Goal: Task Accomplishment & Management: Complete application form

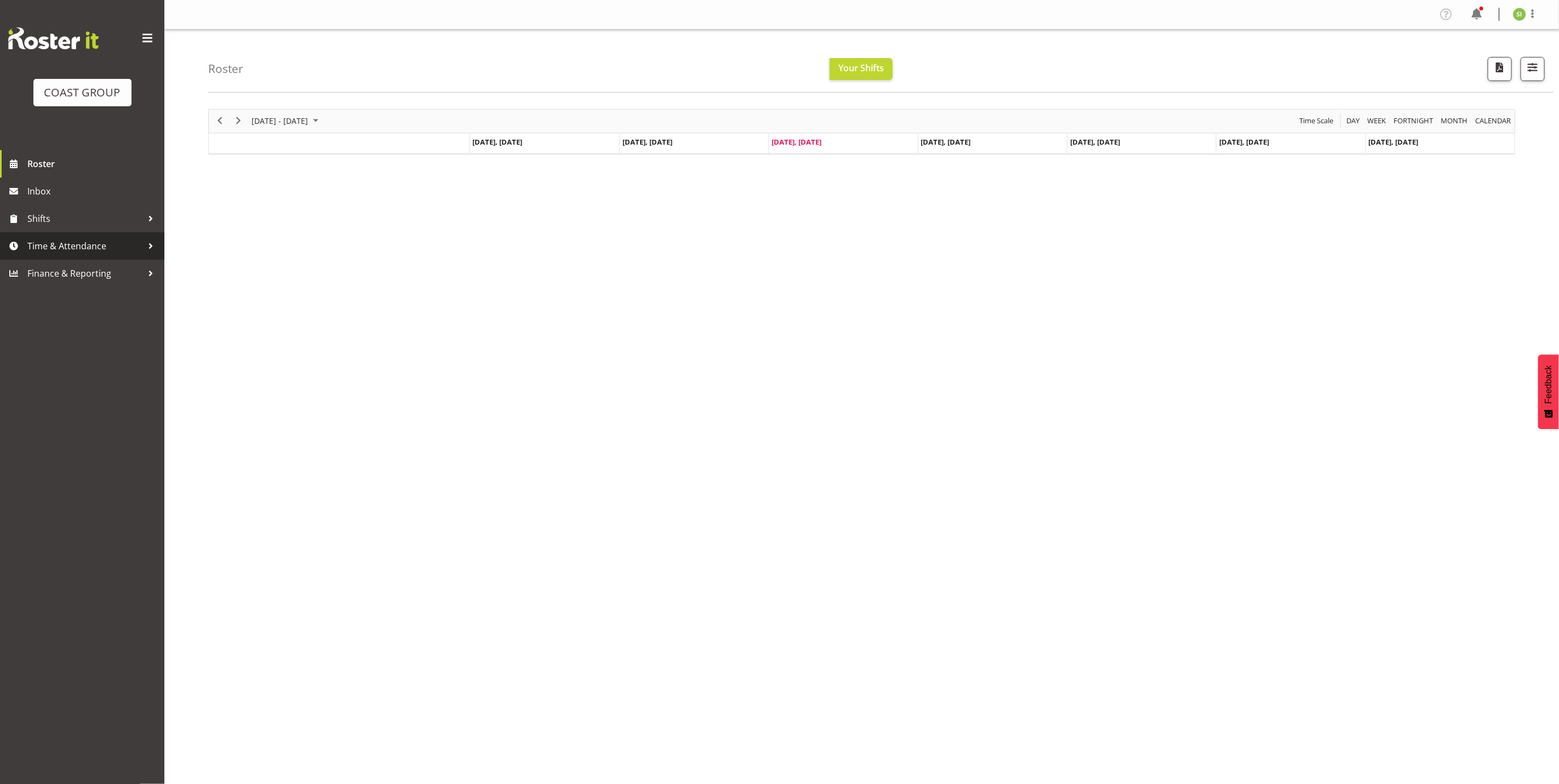
click at [116, 248] on span "Time & Attendance" at bounding box center [84, 246] width 115 height 16
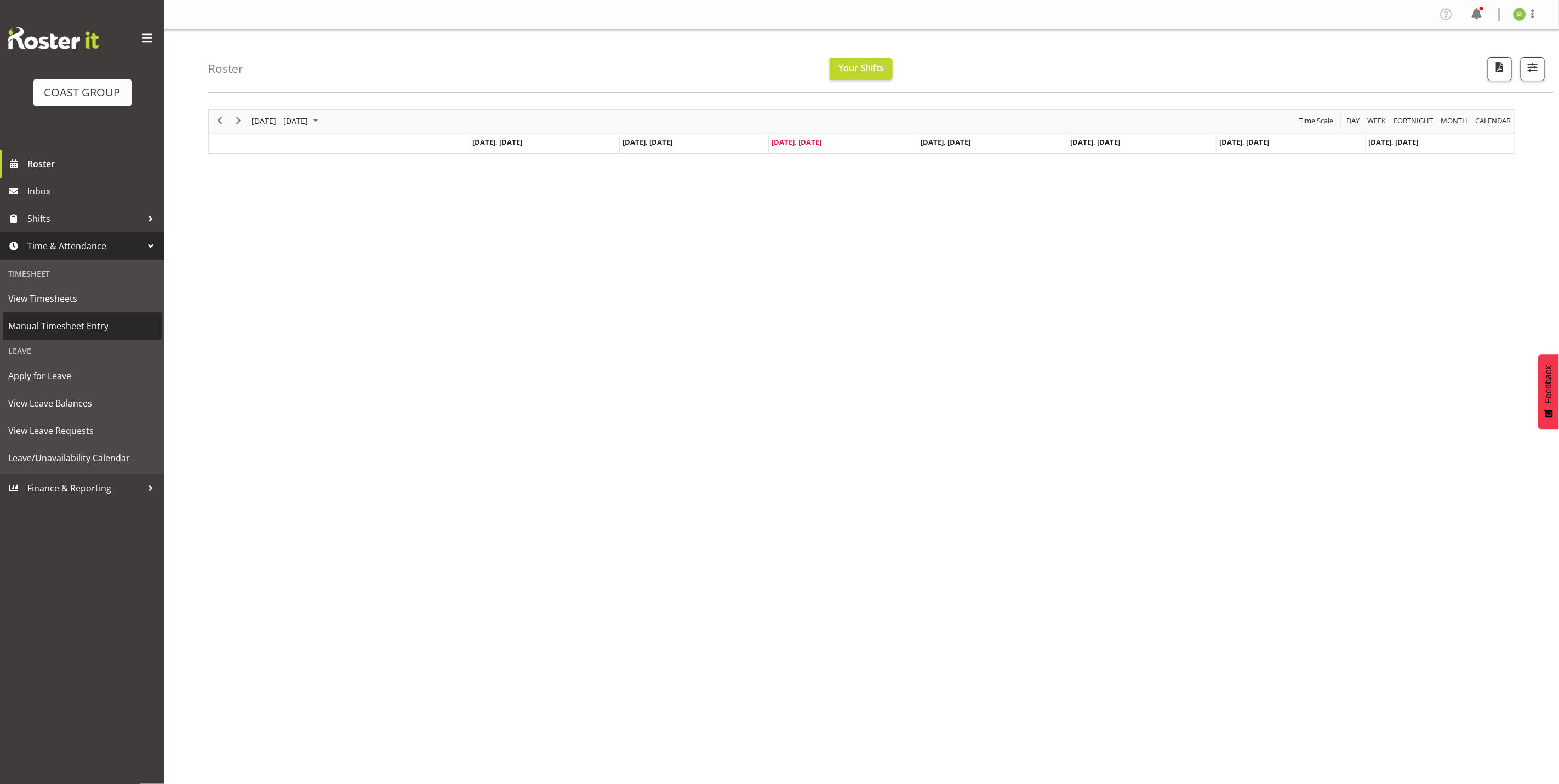
click at [97, 327] on span "Manual Timesheet Entry" at bounding box center [82, 326] width 148 height 16
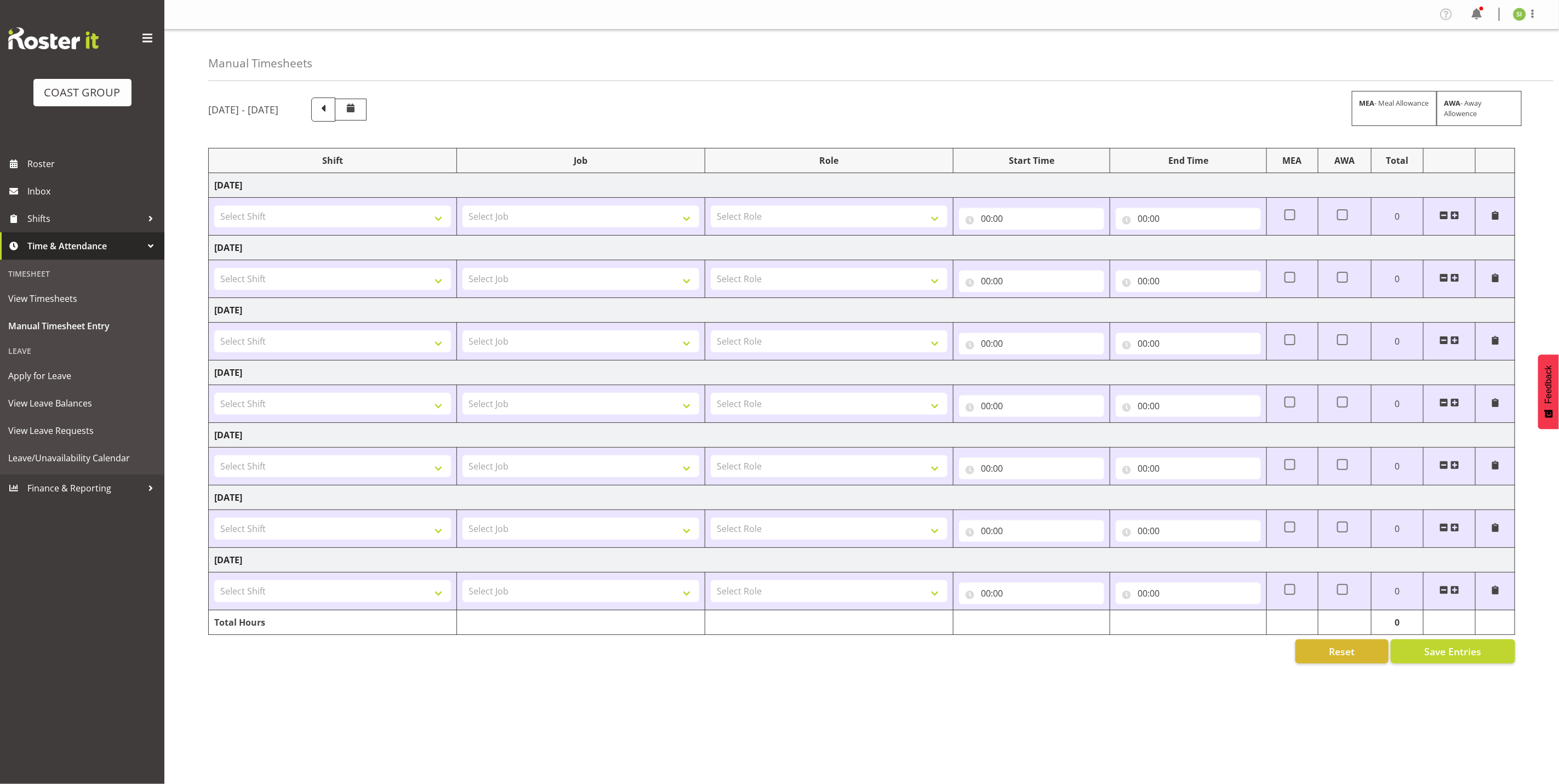
click at [1460, 215] on td at bounding box center [1449, 217] width 52 height 38
click at [1455, 218] on span at bounding box center [1455, 215] width 9 height 9
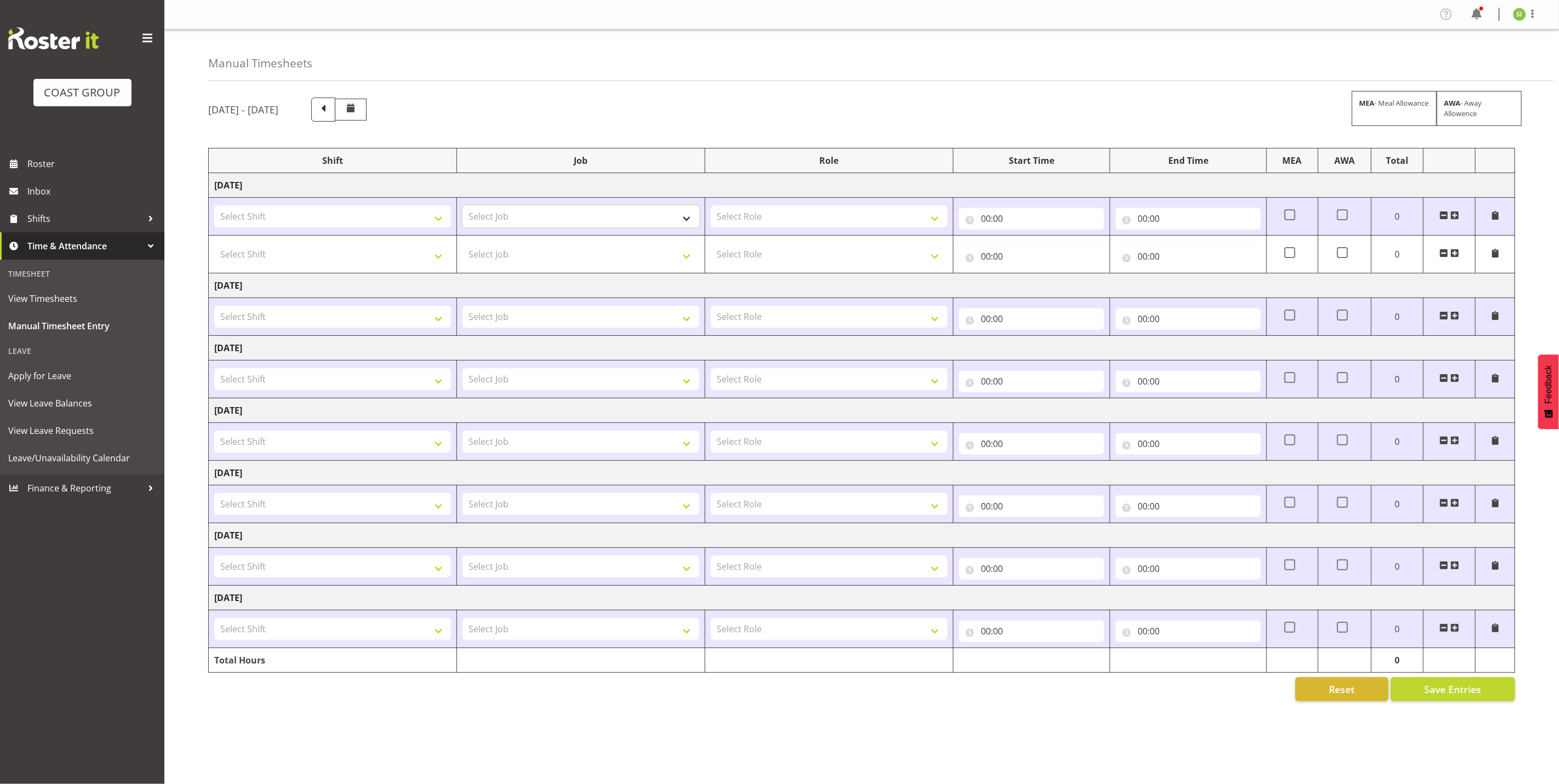
click at [528, 226] on select "Select Job 1 Carlton Events 1 Carlton Hamilton 1 Carlton Wellington 1 EHS WAREH…" at bounding box center [581, 216] width 237 height 22
select select "9464"
click at [462, 206] on select "Select Job 1 Carlton Events 1 Carlton Hamilton 1 Carlton Wellington 1 EHS WAREH…" at bounding box center [581, 216] width 237 height 22
click at [1457, 254] on span at bounding box center [1455, 252] width 9 height 9
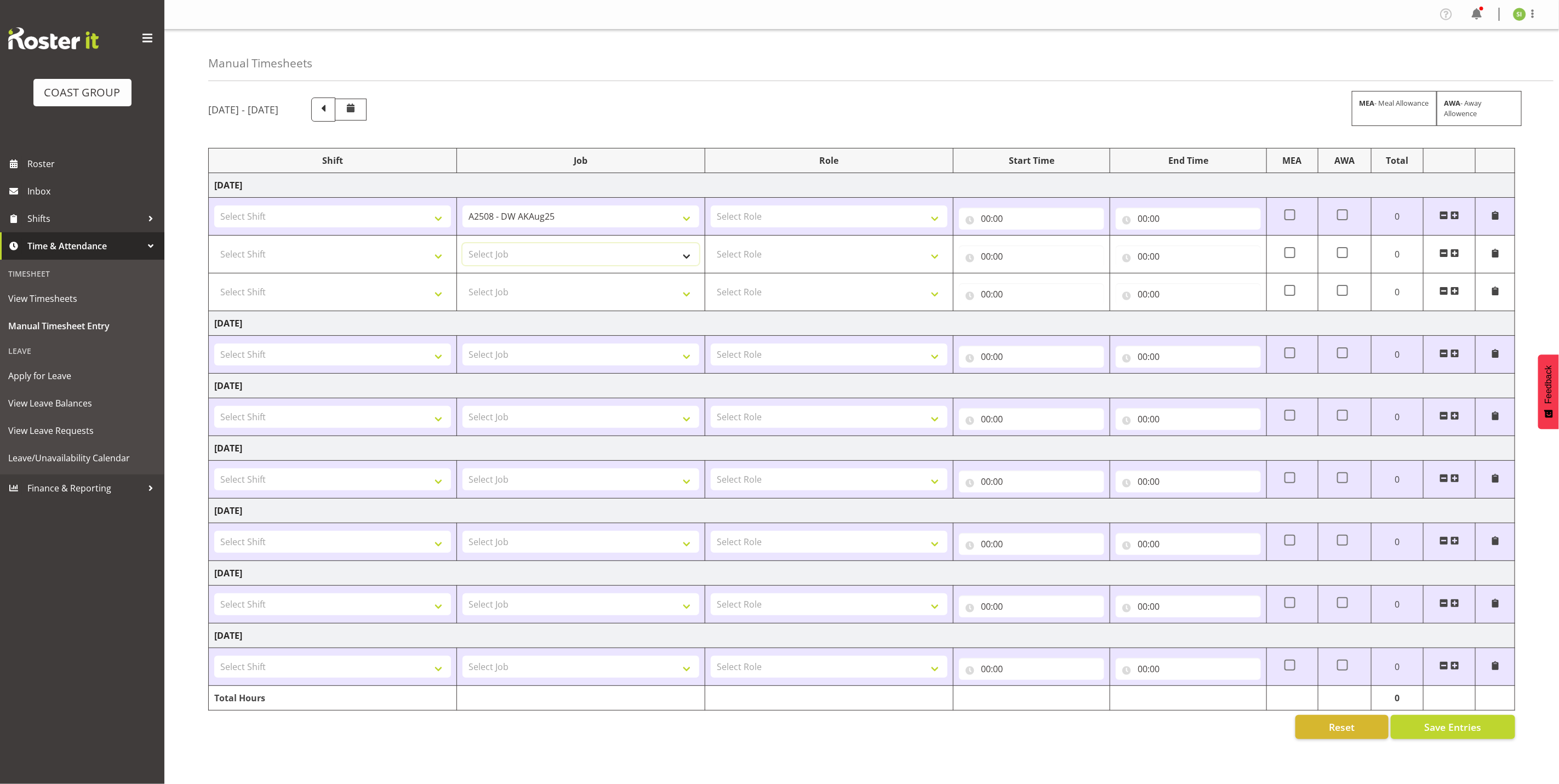
click at [650, 246] on select "Select Job 1 Carlton Events 1 Carlton Hamilton 1 Carlton Wellington 1 EHS WAREH…" at bounding box center [581, 254] width 237 height 22
select select "8327"
click at [1457, 294] on span at bounding box center [1455, 291] width 9 height 9
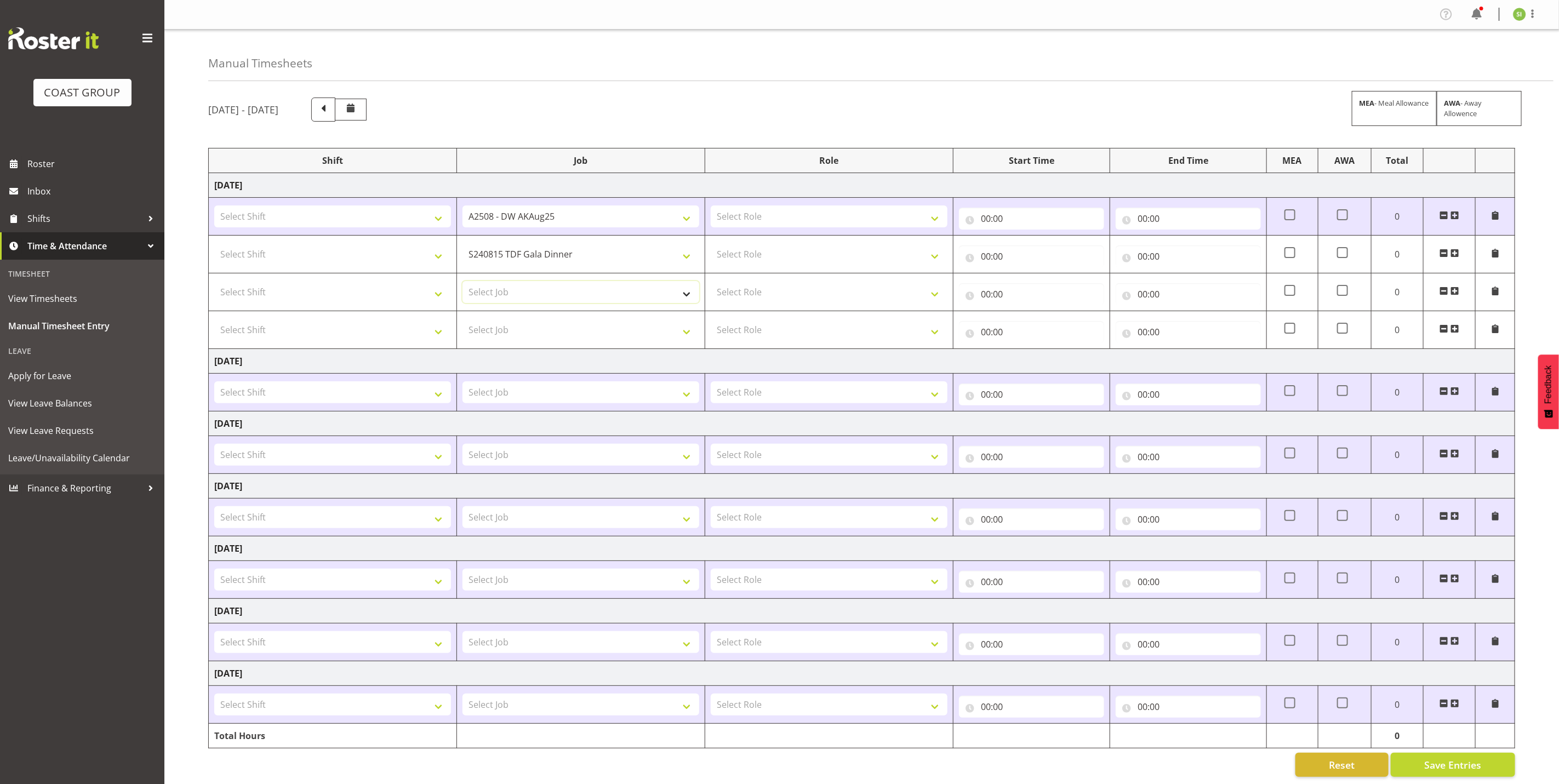
click at [608, 286] on select "Select Job 1 Carlton Events 1 Carlton Hamilton 1 Carlton Wellington 1 EHS WAREH…" at bounding box center [581, 292] width 237 height 22
select select "8327"
click at [1463, 329] on td at bounding box center [1449, 330] width 52 height 38
click at [1455, 330] on span at bounding box center [1455, 329] width 9 height 9
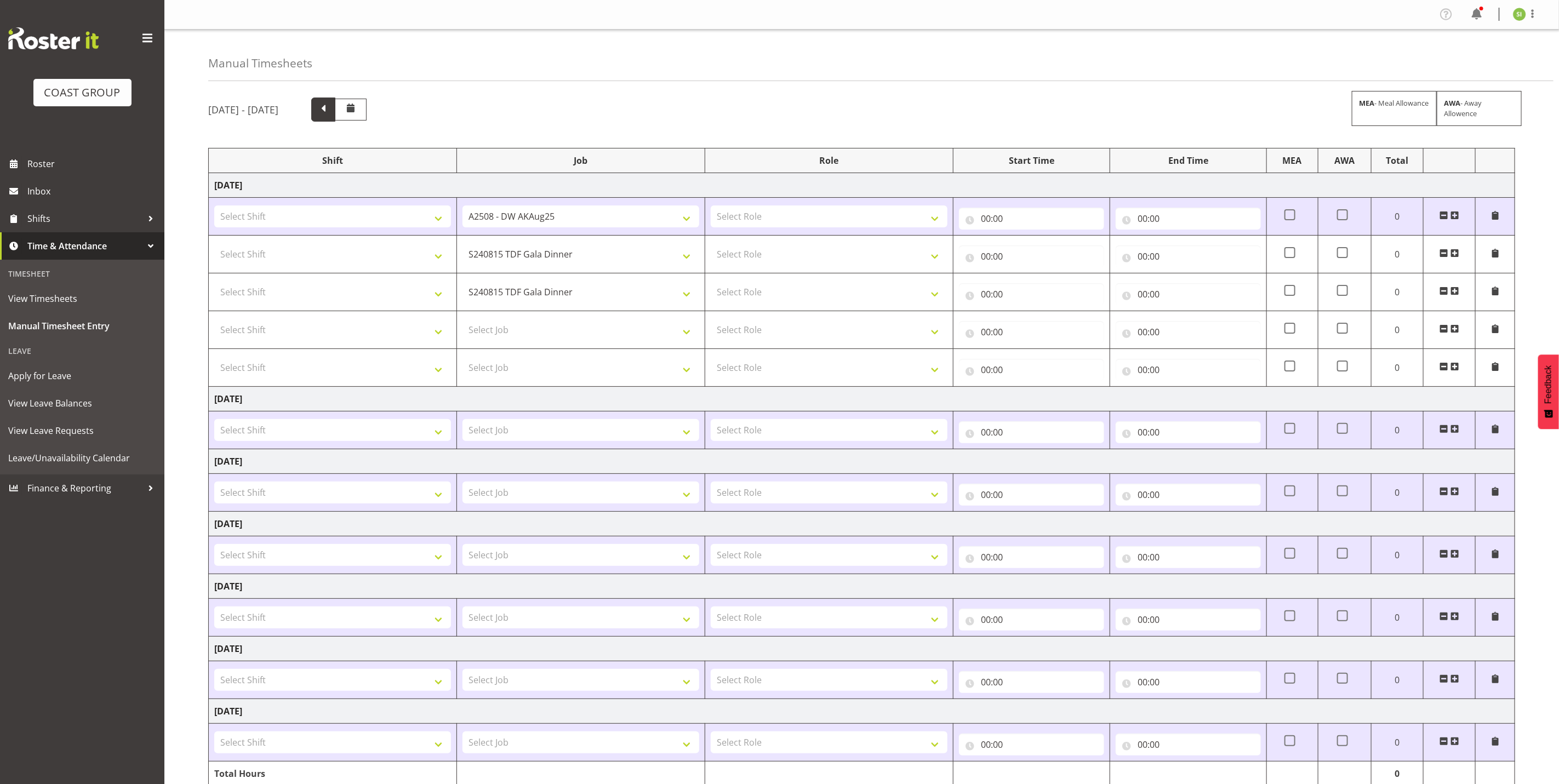
click at [330, 109] on span at bounding box center [323, 108] width 14 height 14
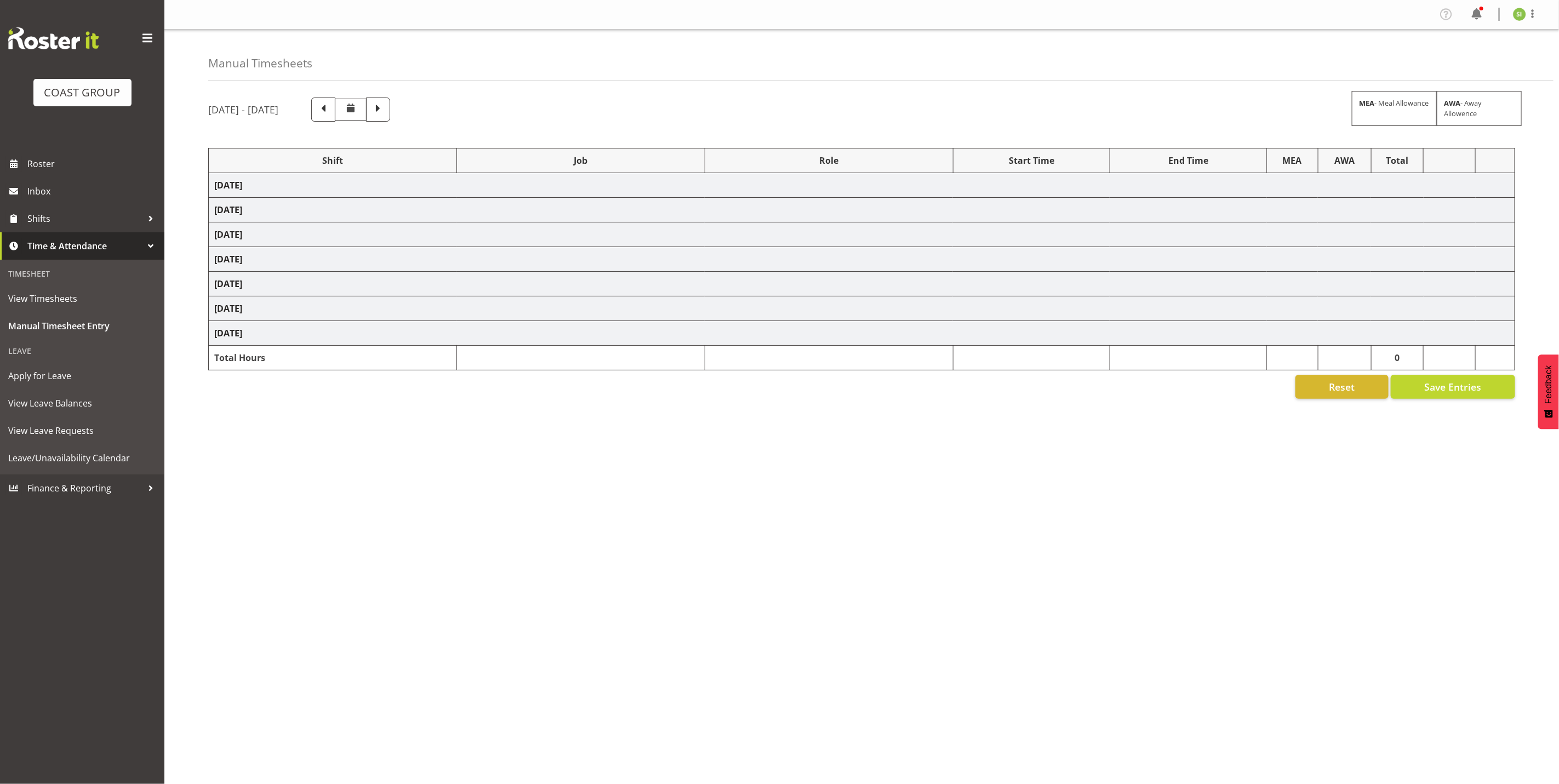
select select "8514"
select select "9141"
select select "9296"
select select "69"
select select "10144"
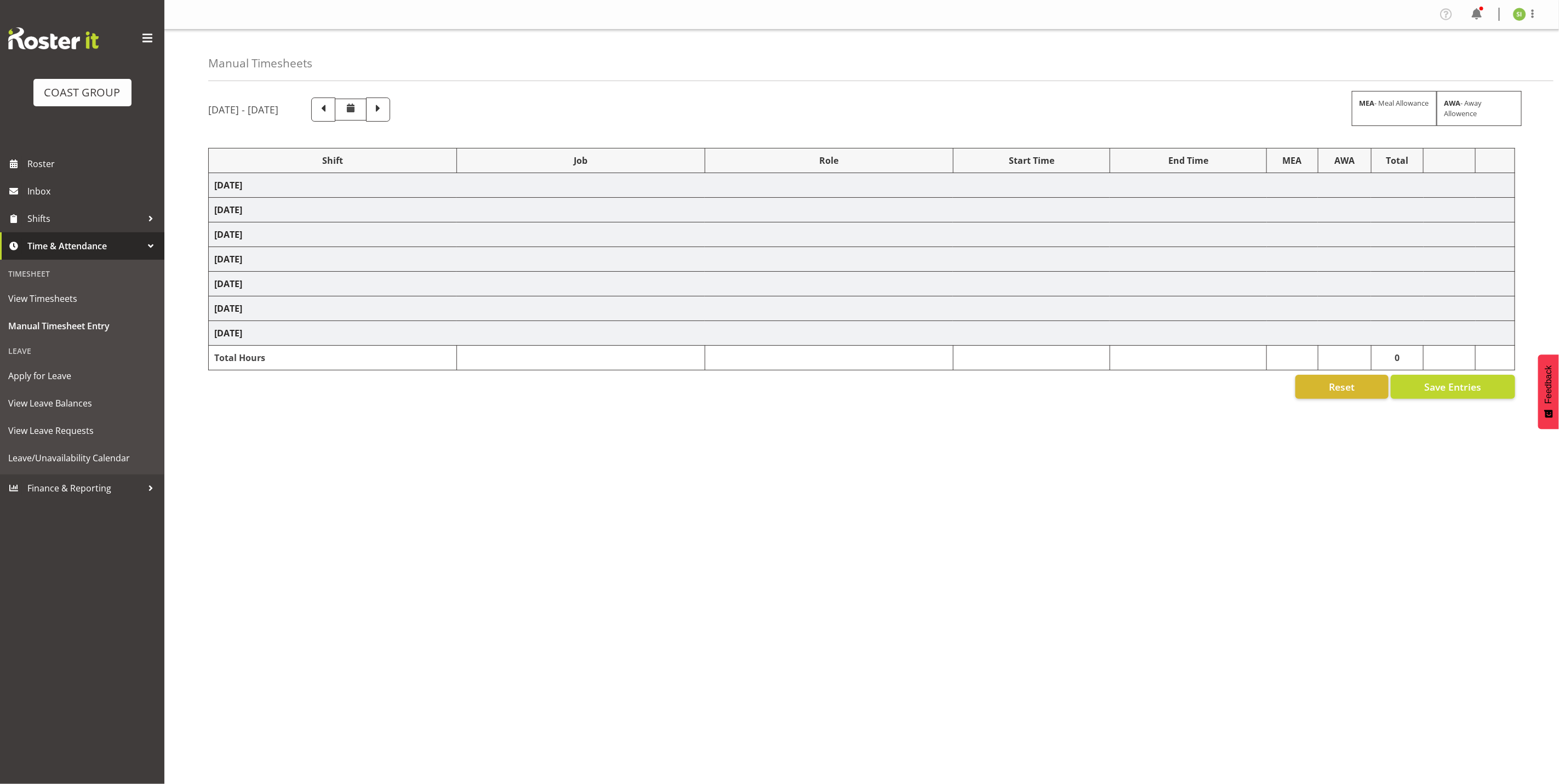
select select "69"
select select "9443"
select select "9312"
select select "8955"
select select "69"
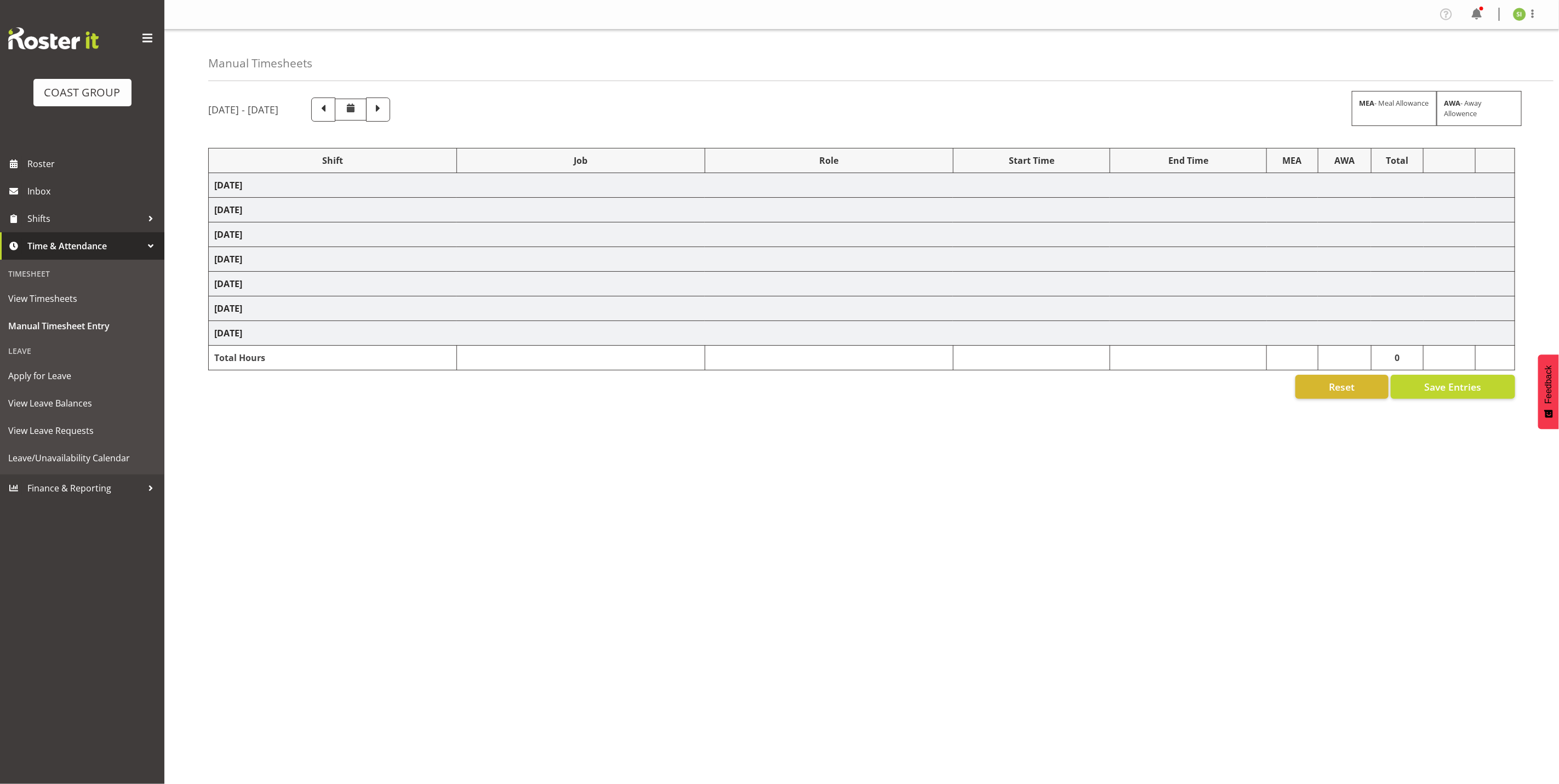
select select "69"
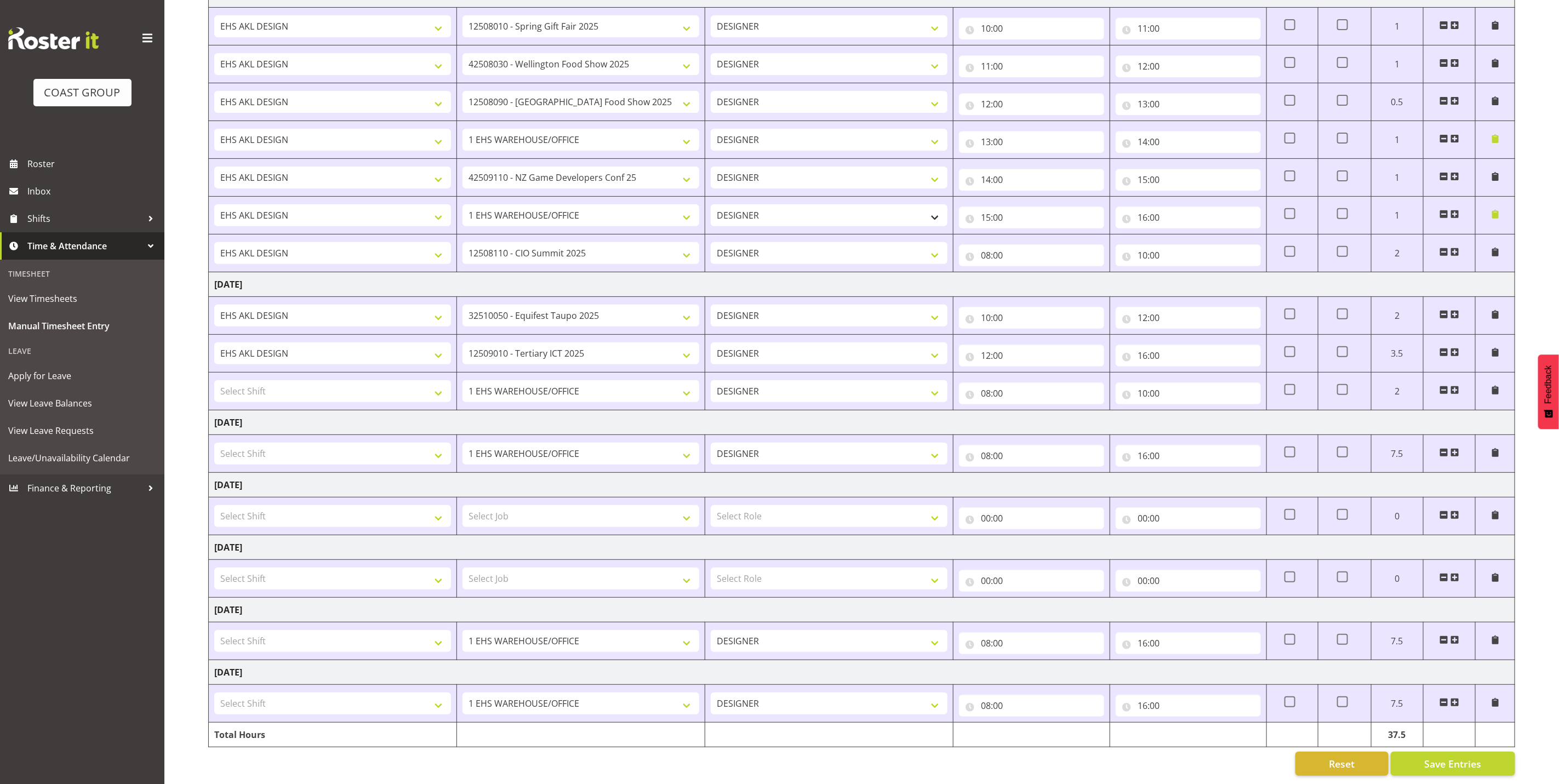
scroll to position [209, 0]
click at [1457, 636] on span at bounding box center [1455, 640] width 9 height 9
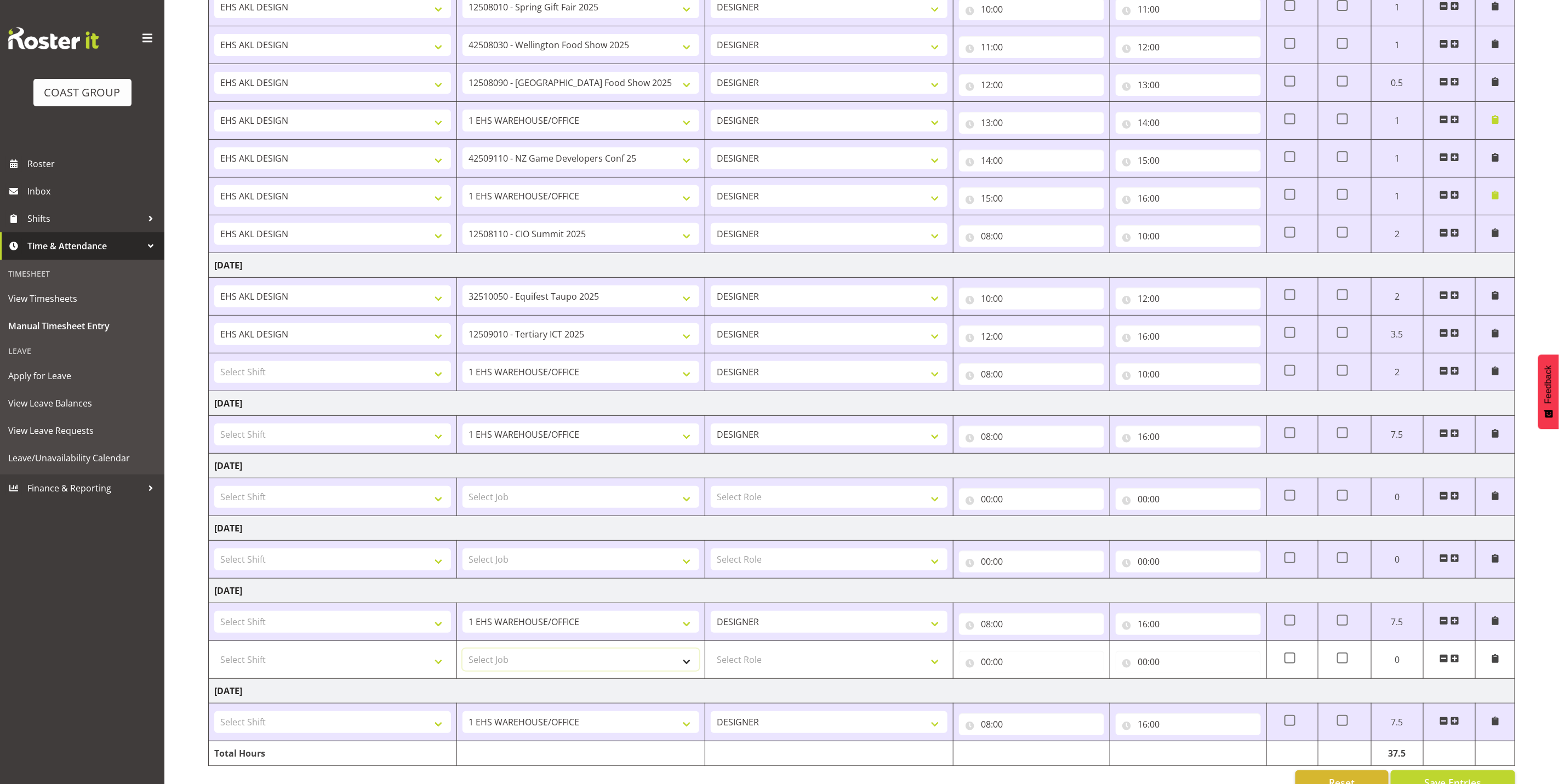
click at [613, 670] on select "Select Job 1 Carlton Events 1 Carlton Hamilton 1 Carlton Wellington 1 EHS WAREH…" at bounding box center [581, 659] width 237 height 22
select select "10184"
click at [462, 654] on select "Select Job 1 Carlton Events 1 Carlton Hamilton 1 Carlton Wellington 1 EHS WAREH…" at bounding box center [581, 659] width 237 height 22
click at [1013, 664] on input "00:00" at bounding box center [1031, 662] width 145 height 22
click at [1033, 698] on select "00 01 02 03 04 05 06 07 08 09 10 11 12 13 14 15 16 17 18 19 20 21 22 23" at bounding box center [1033, 690] width 25 height 22
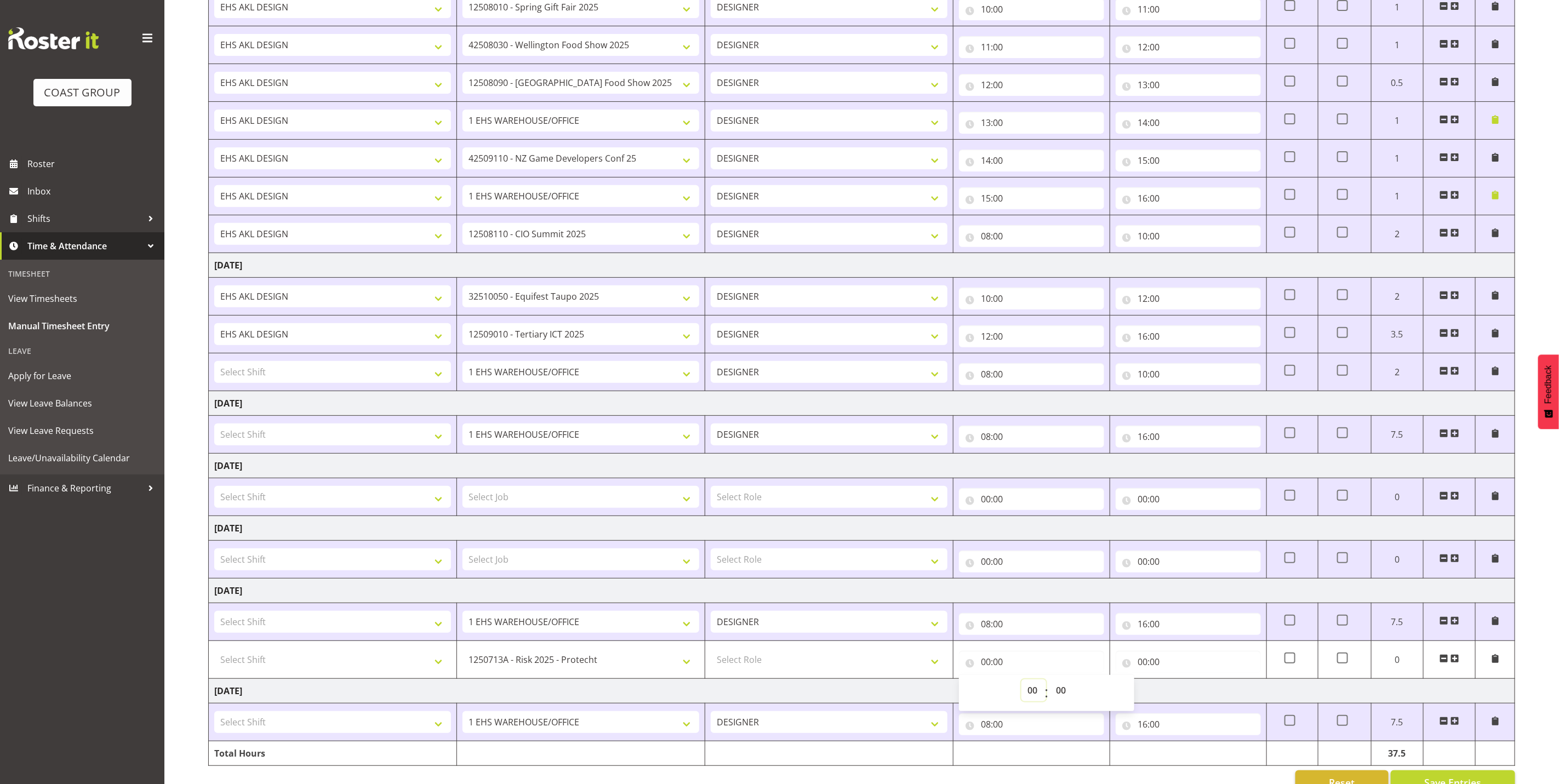
select select "16"
click at [1021, 685] on select "00 01 02 03 04 05 06 07 08 09 10 11 12 13 14 15 16 17 18 19 20 21 22 23" at bounding box center [1033, 690] width 25 height 22
type input "16:00"
click at [1176, 667] on input "00:00" at bounding box center [1188, 662] width 145 height 22
click at [1189, 698] on select "00 01 02 03 04 05 06 07 08 09 10 11 12 13 14 15 16 17 18 19 20 21 22 23" at bounding box center [1191, 690] width 25 height 22
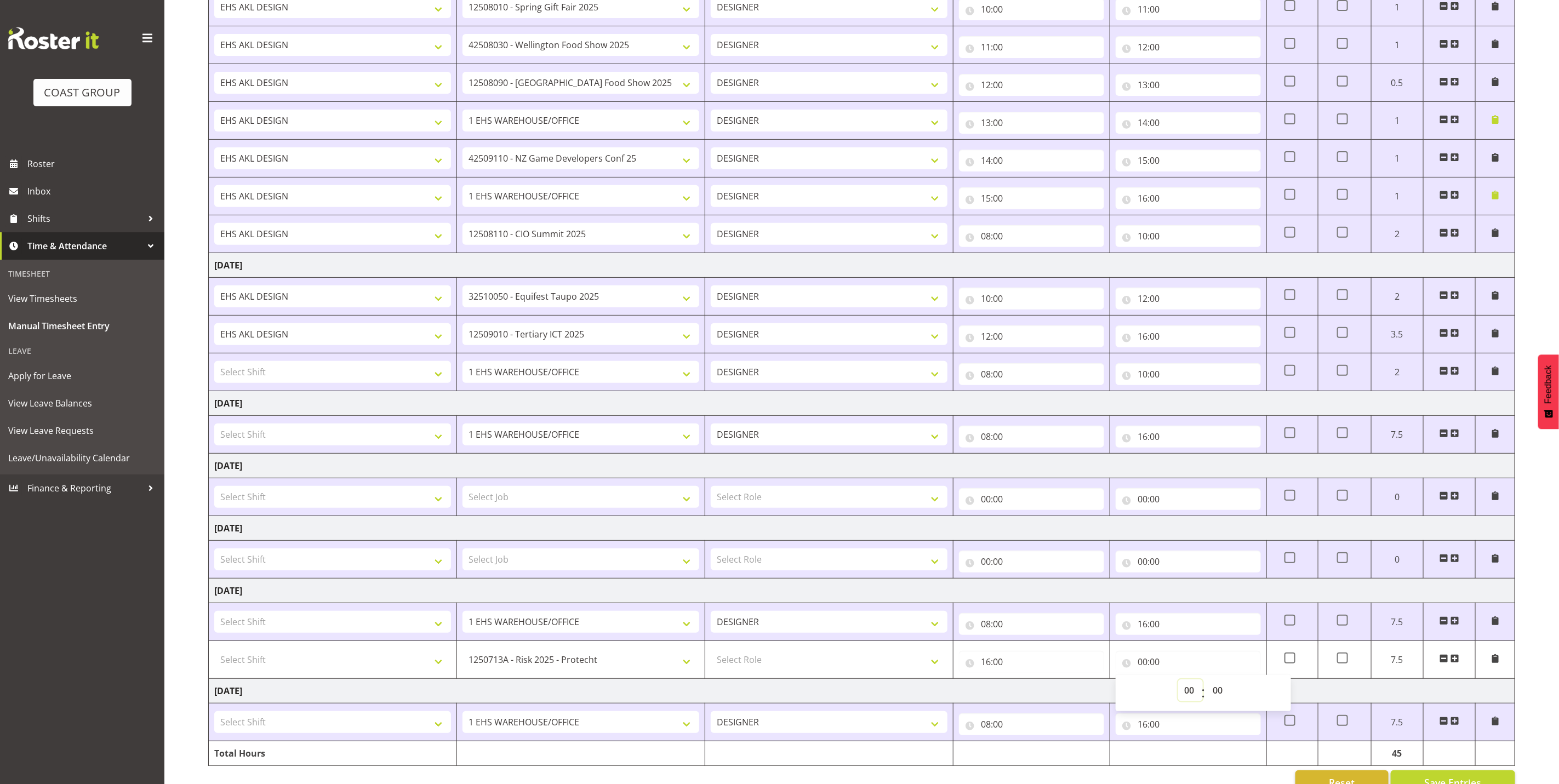
select select "17"
click at [1178, 685] on select "00 01 02 03 04 05 06 07 08 09 10 11 12 13 14 15 16 17 18 19 20 21 22 23" at bounding box center [1191, 690] width 25 height 22
type input "17:00"
click at [1452, 663] on span at bounding box center [1455, 658] width 9 height 9
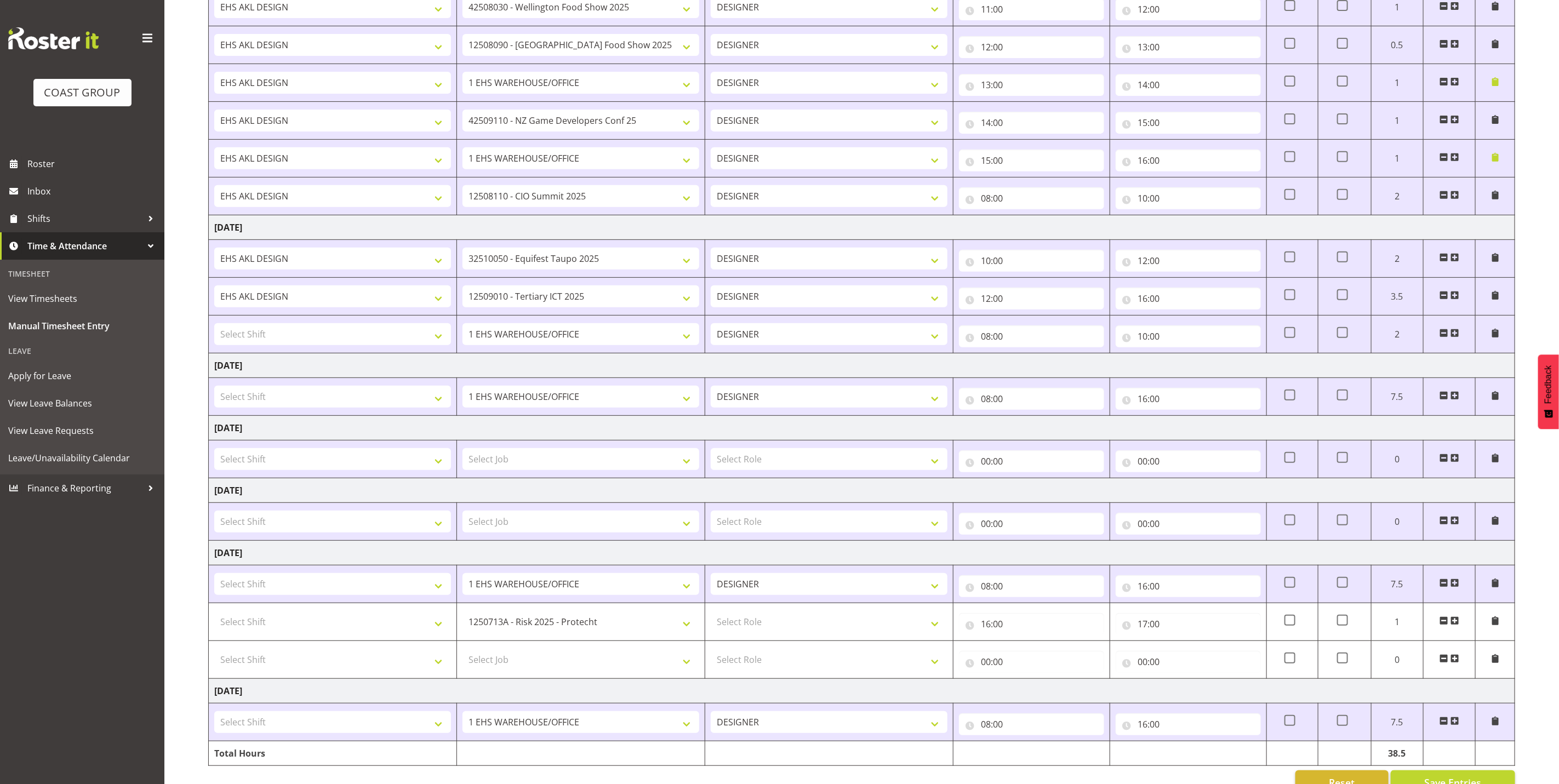
scroll to position [285, 0]
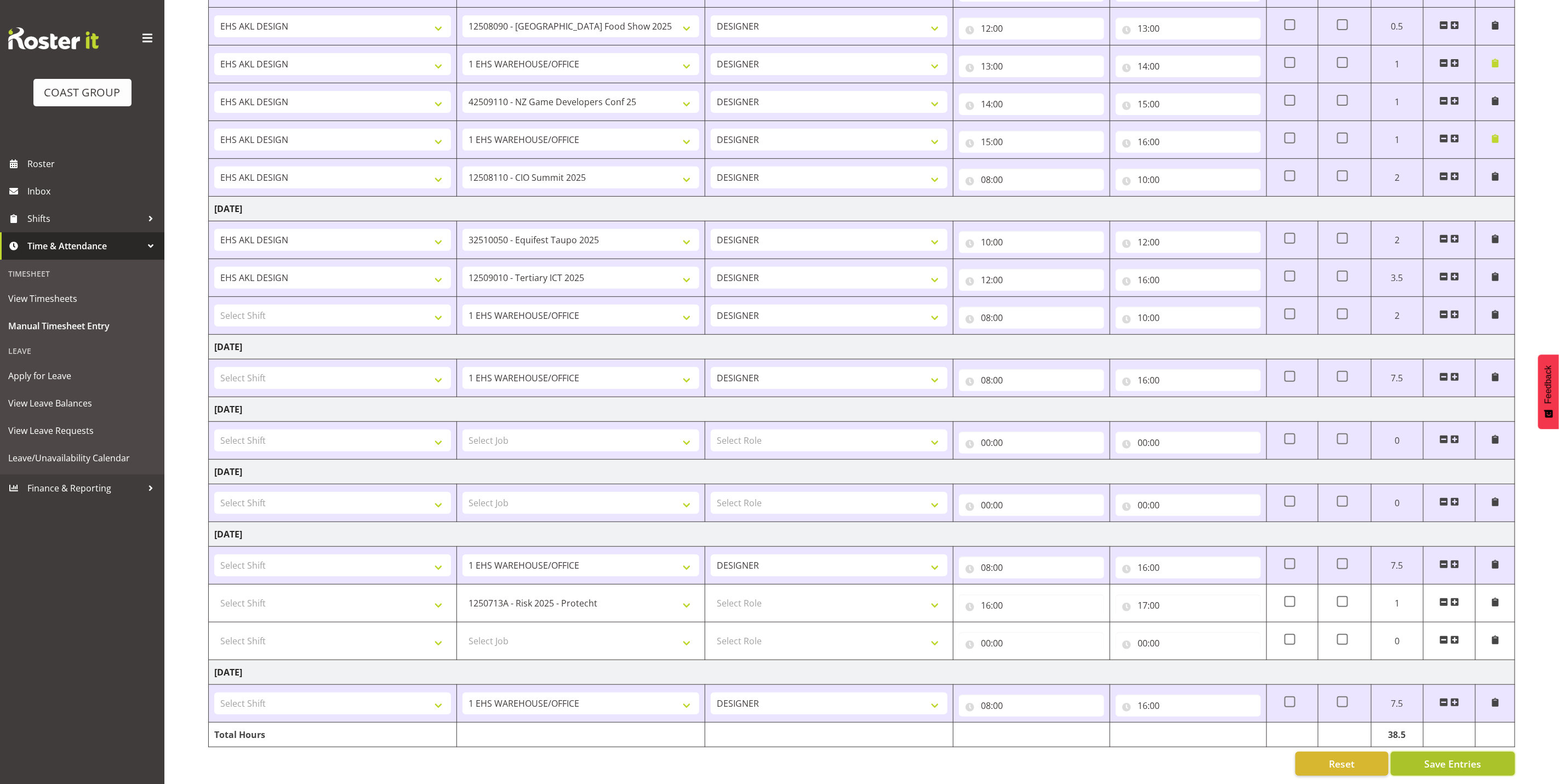
click at [1456, 757] on span "Save Entries" at bounding box center [1453, 764] width 57 height 14
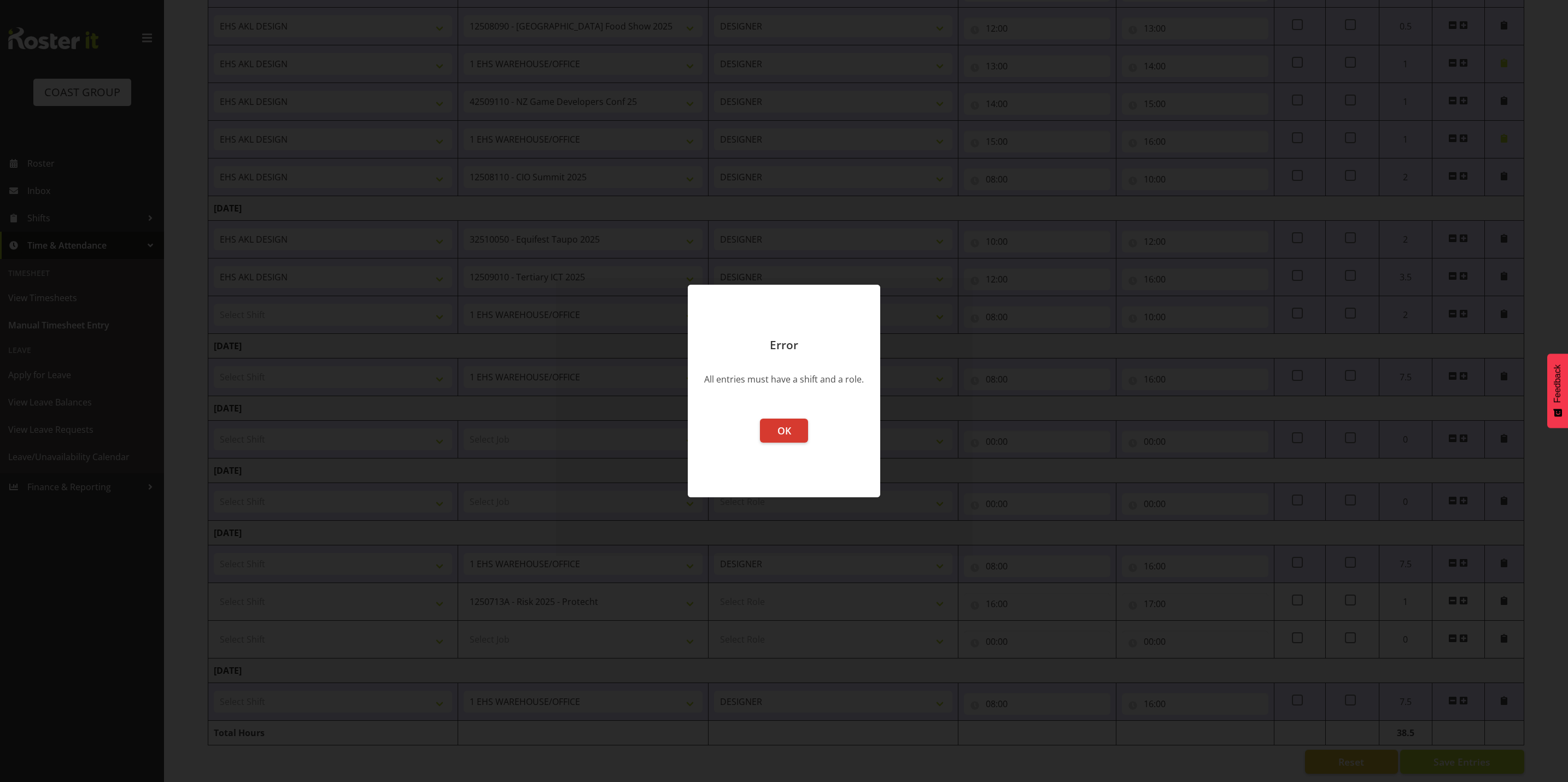
click at [756, 420] on footer "OK" at bounding box center [784, 452] width 192 height 90
click at [789, 439] on button "OK" at bounding box center [784, 430] width 48 height 24
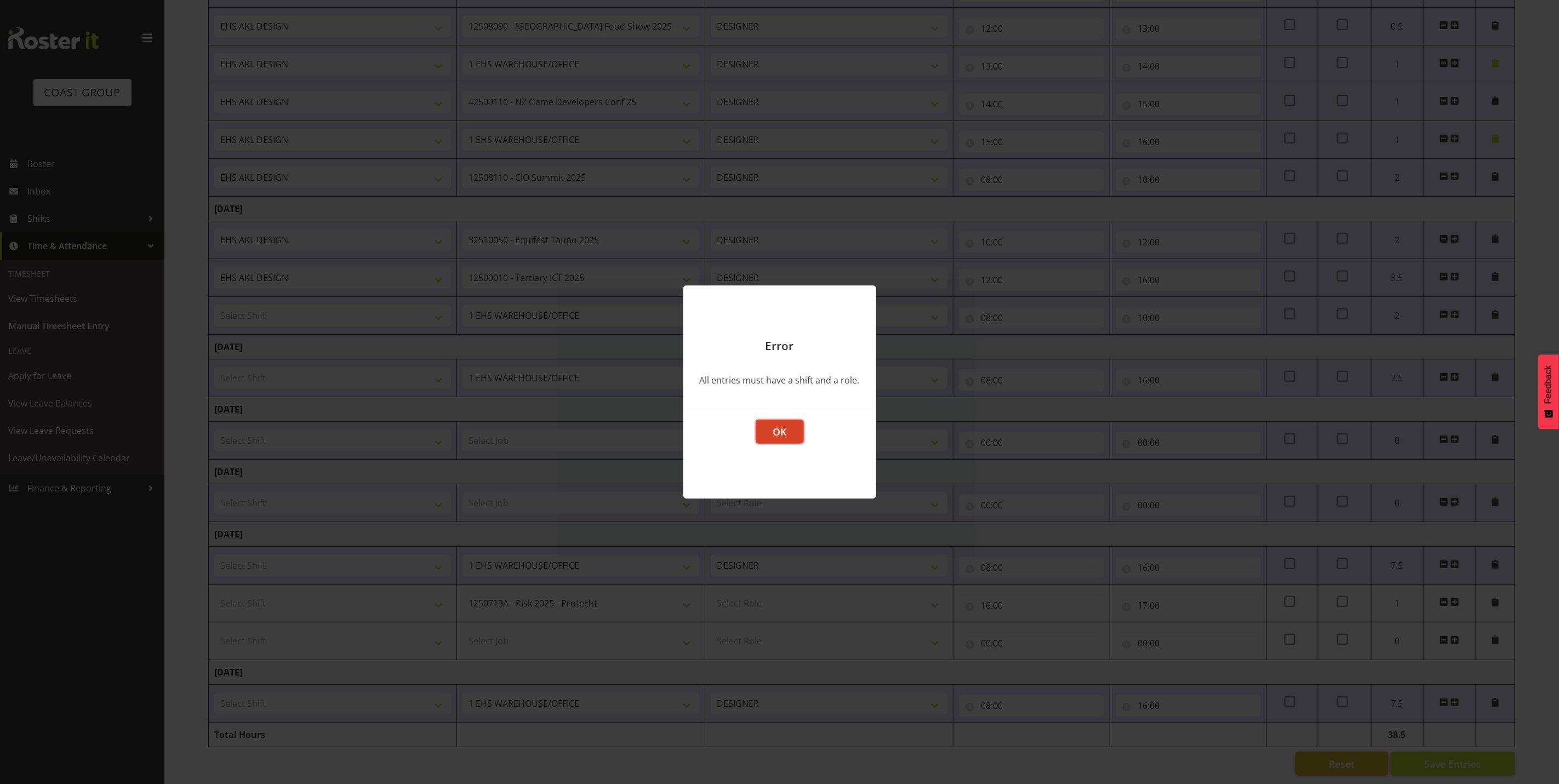
click at [784, 436] on span "OK" at bounding box center [780, 431] width 14 height 13
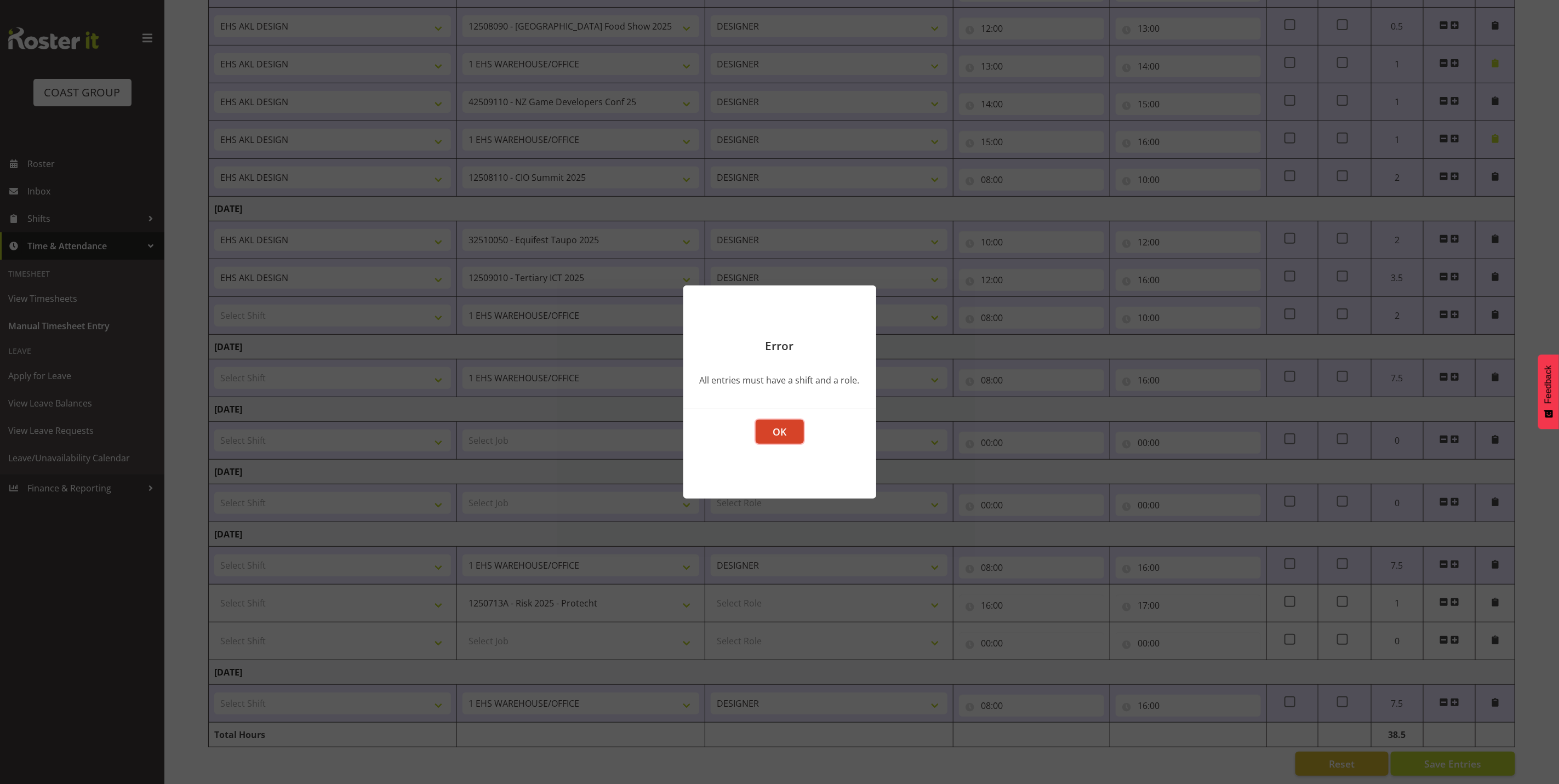
click at [782, 436] on span "OK" at bounding box center [780, 431] width 14 height 13
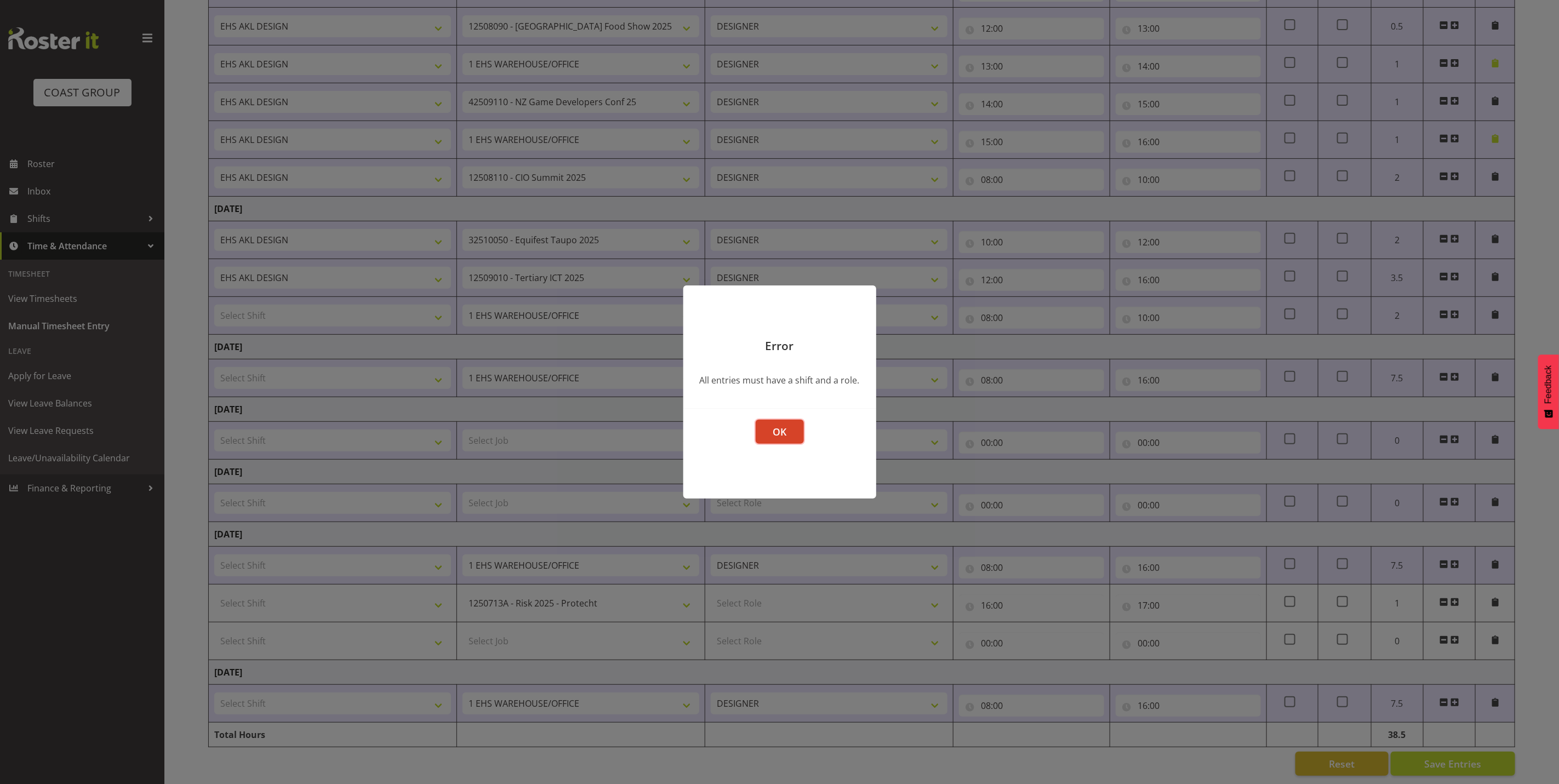
click at [782, 433] on span "OK" at bounding box center [780, 431] width 14 height 13
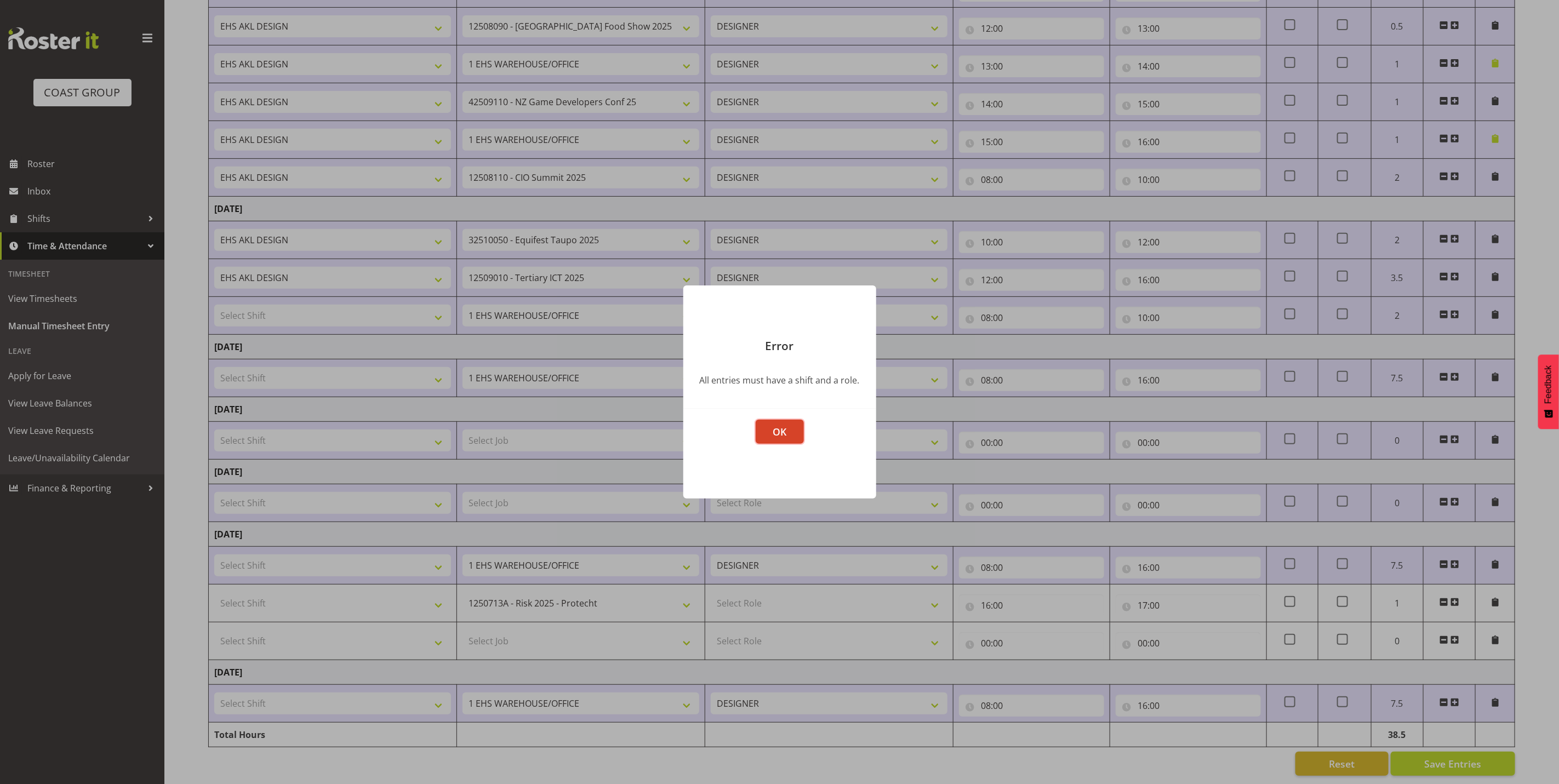
click at [799, 432] on button "OK" at bounding box center [780, 431] width 48 height 24
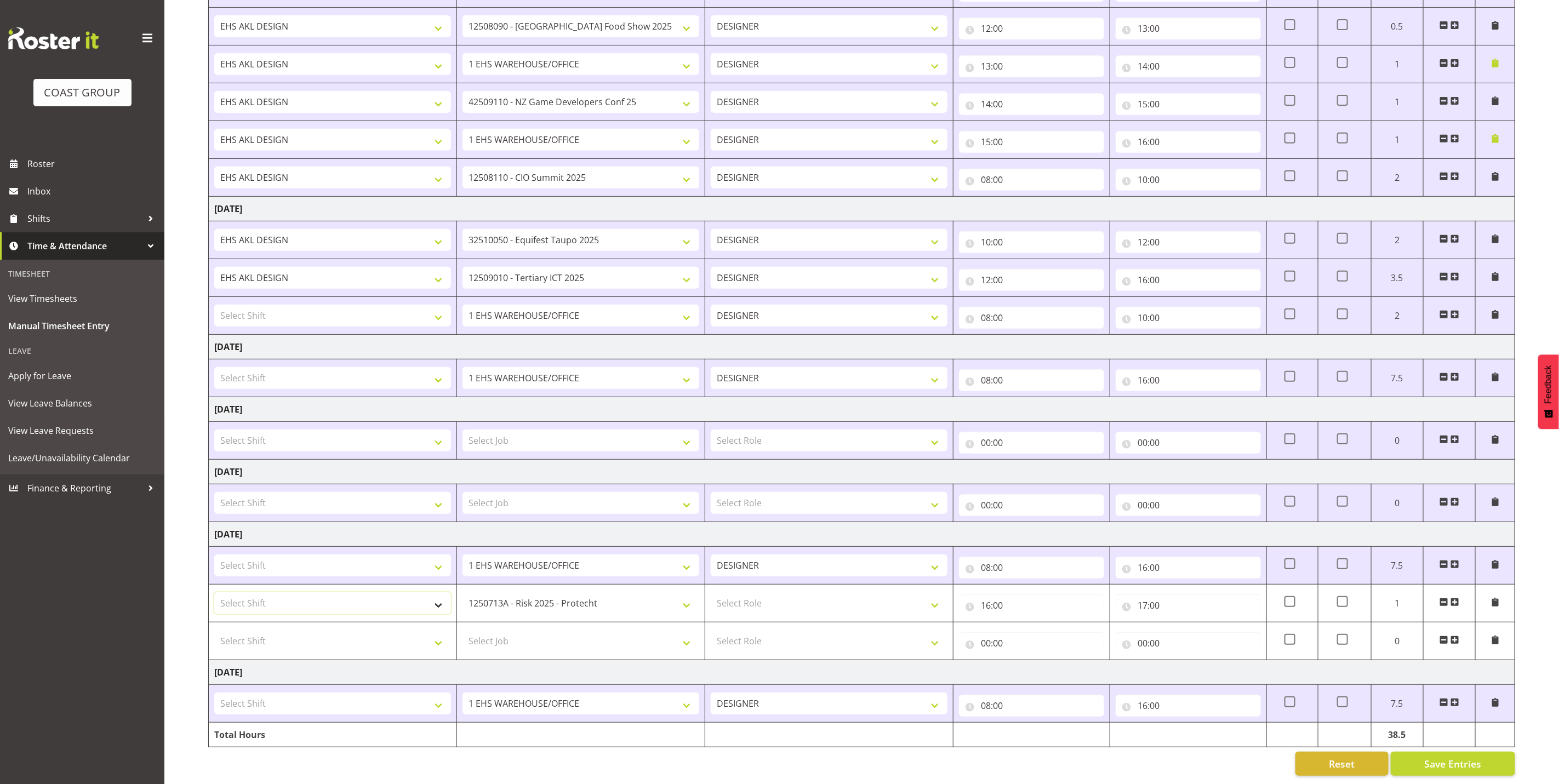
click at [370, 597] on select "Select Shift EHS AKL DESIGN" at bounding box center [333, 603] width 237 height 22
select select "1321"
click at [214, 592] on select "Select Shift EHS AKL DESIGN" at bounding box center [333, 603] width 237 height 22
click at [785, 592] on select "Select Role DESIGNER Designer" at bounding box center [829, 603] width 237 height 22
select select "215"
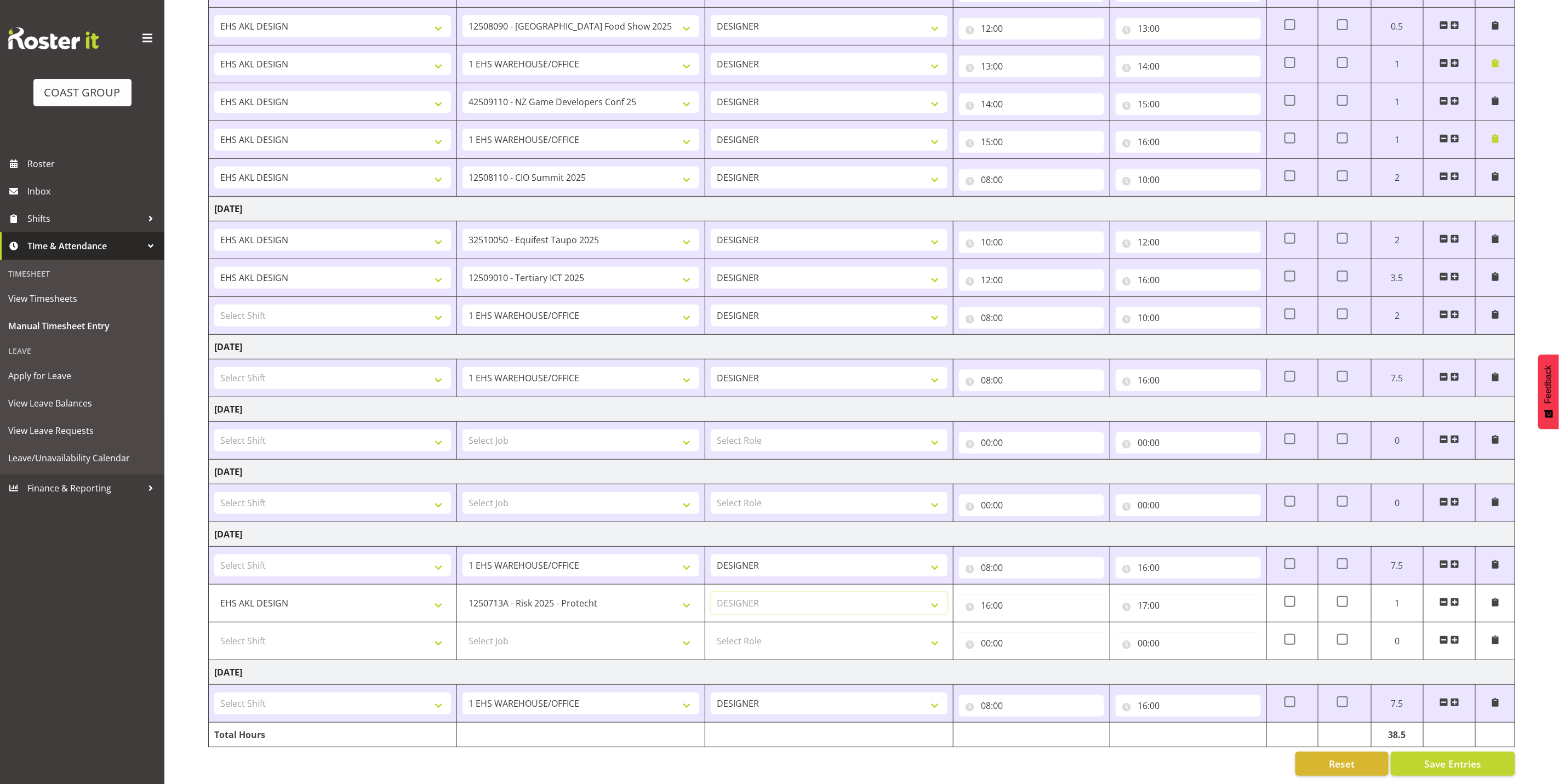
click at [711, 592] on select "Select Role DESIGNER Designer" at bounding box center [829, 603] width 237 height 22
click at [1439, 757] on span "Save Entries" at bounding box center [1453, 764] width 57 height 14
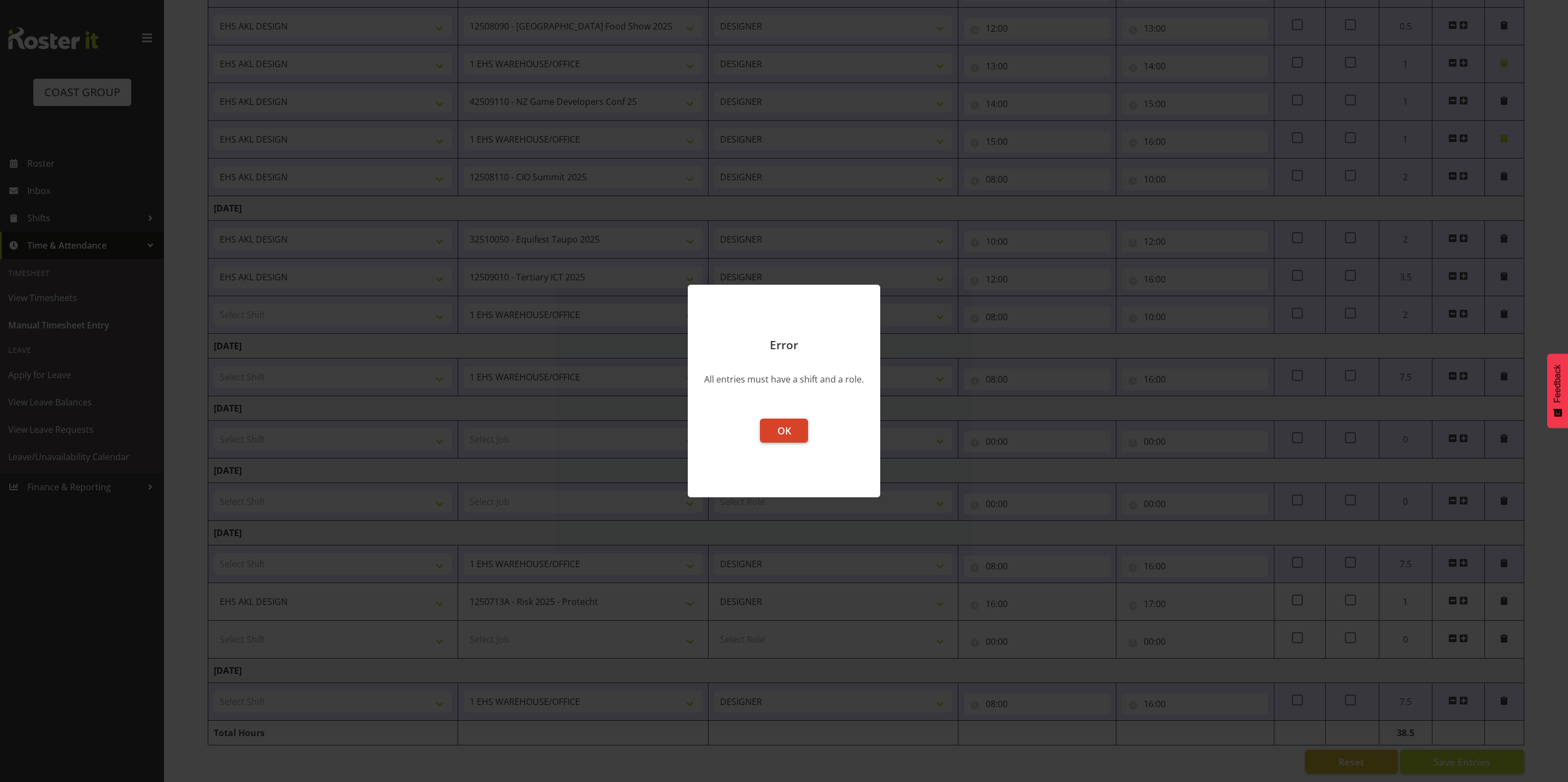
click at [799, 431] on button "OK" at bounding box center [784, 430] width 48 height 24
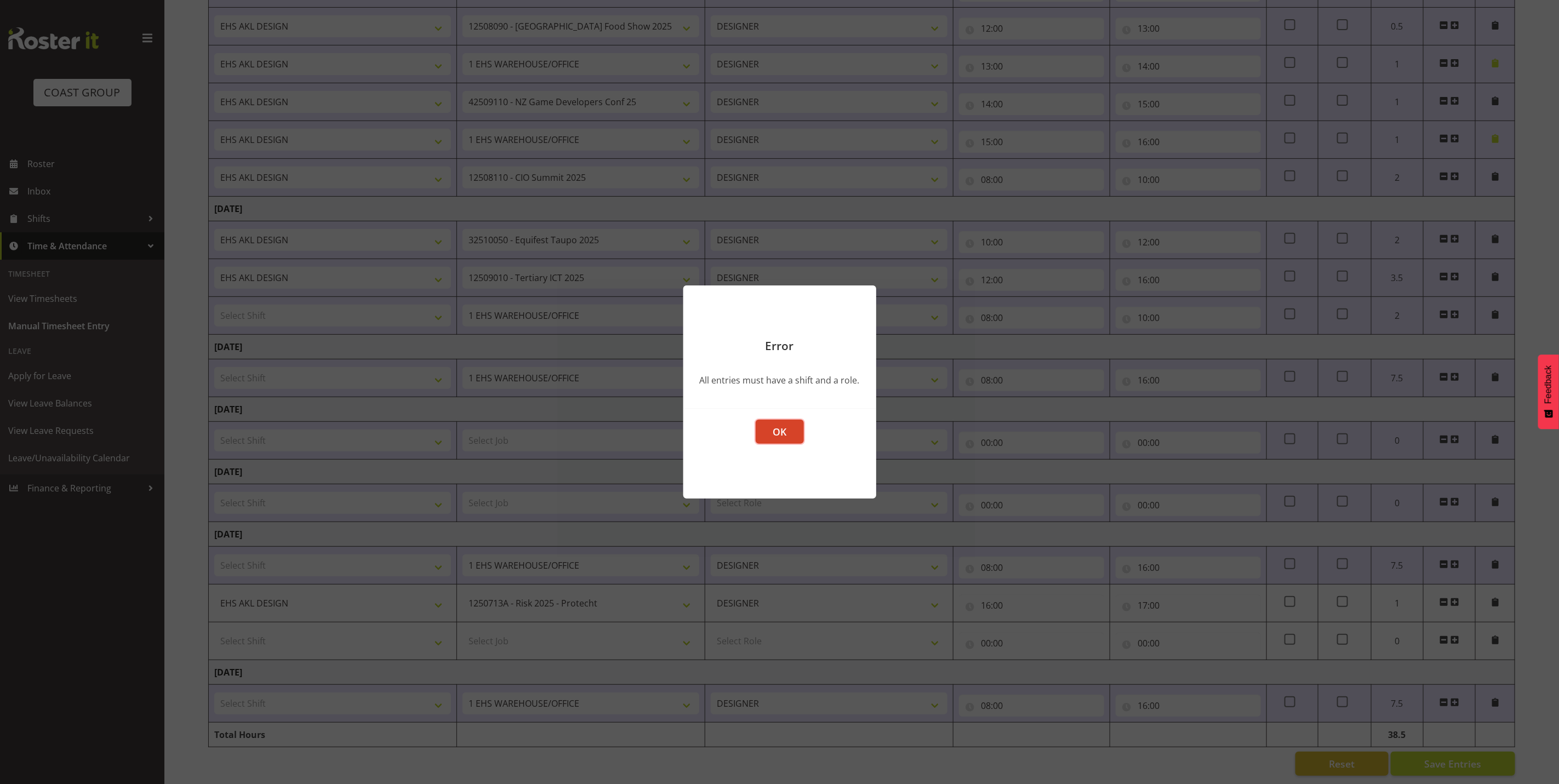
click at [788, 432] on button "OK" at bounding box center [780, 431] width 48 height 24
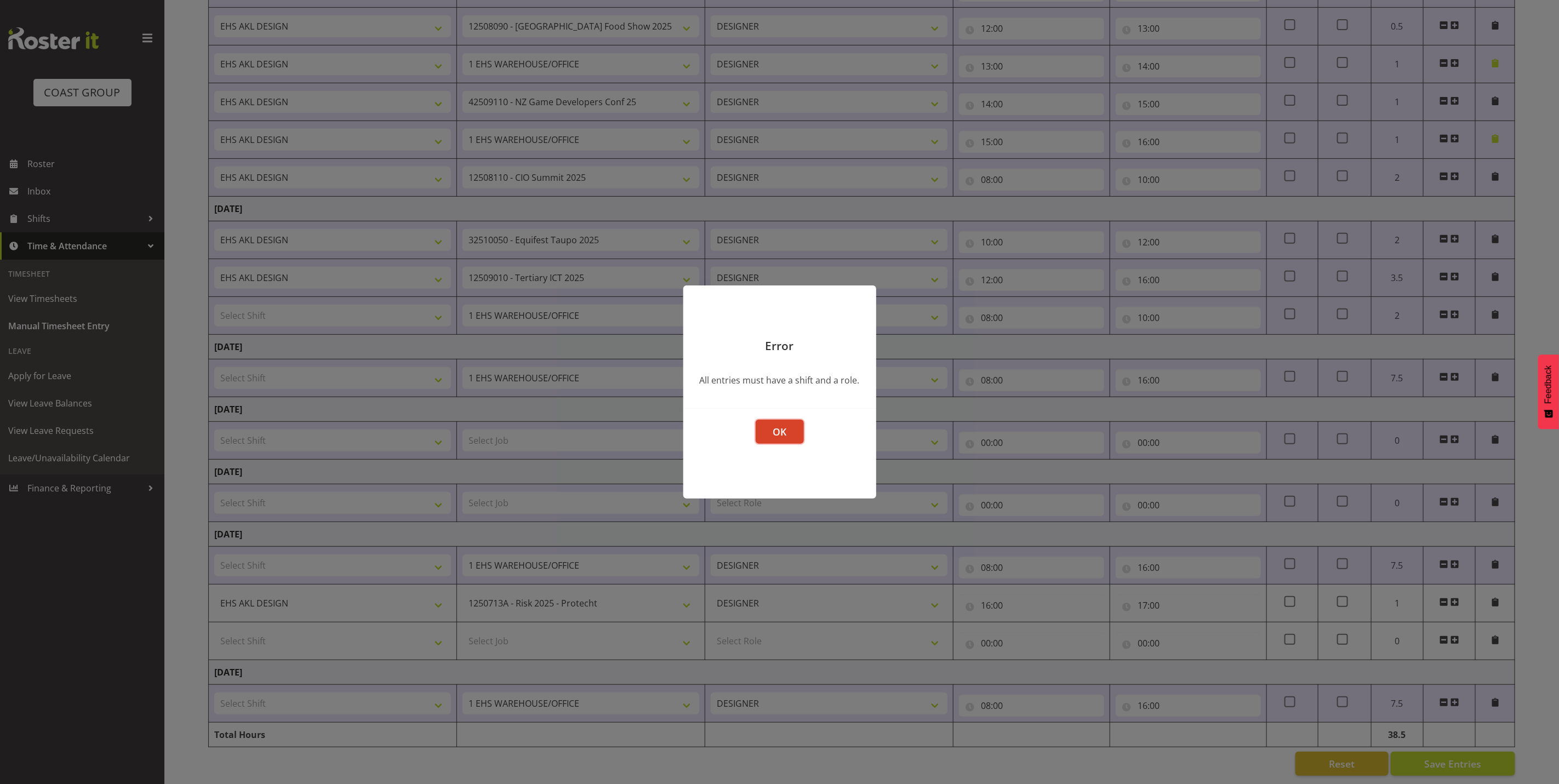
click at [769, 434] on button "OK" at bounding box center [780, 431] width 48 height 24
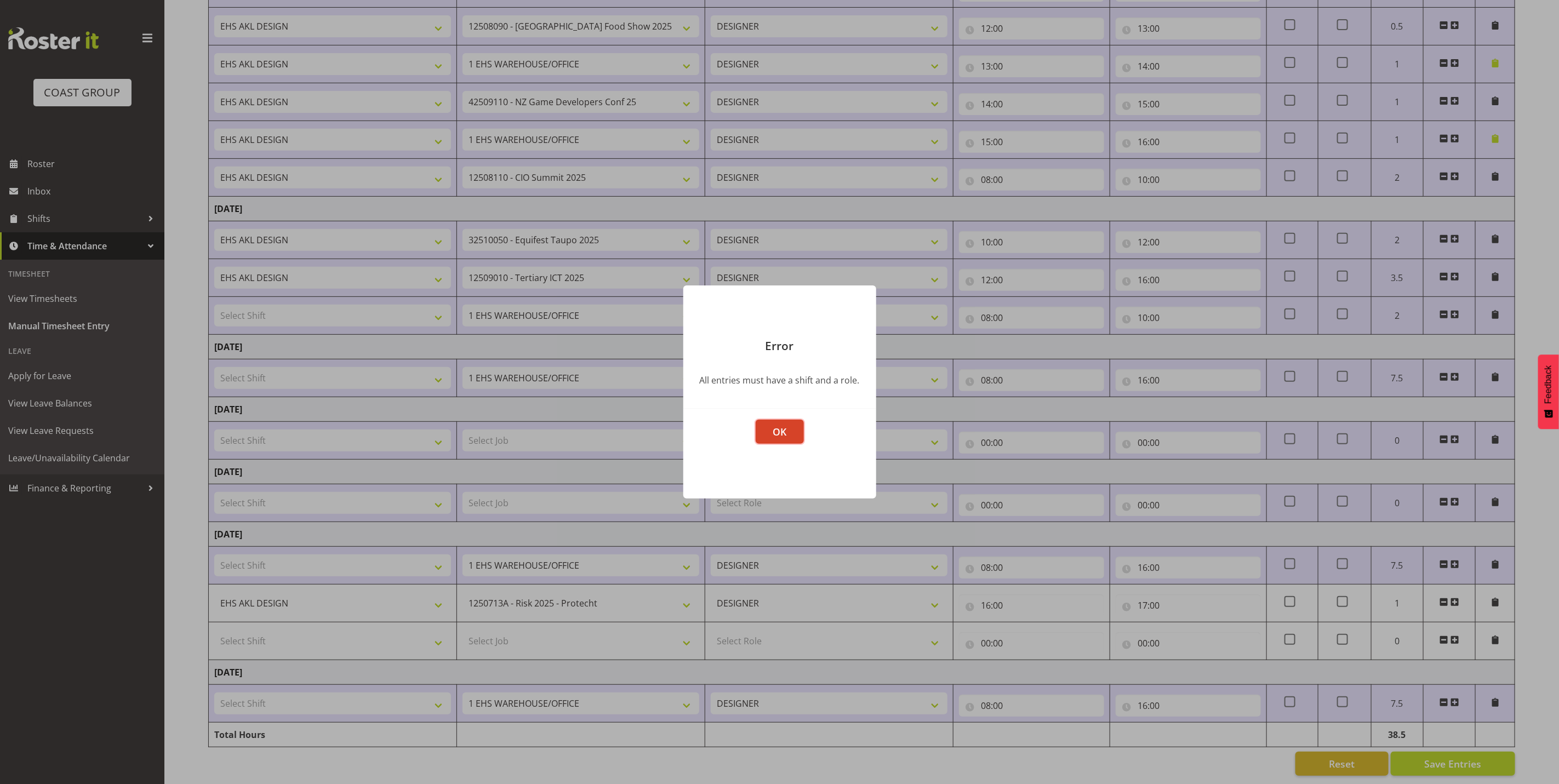
click at [769, 432] on button "OK" at bounding box center [780, 431] width 48 height 24
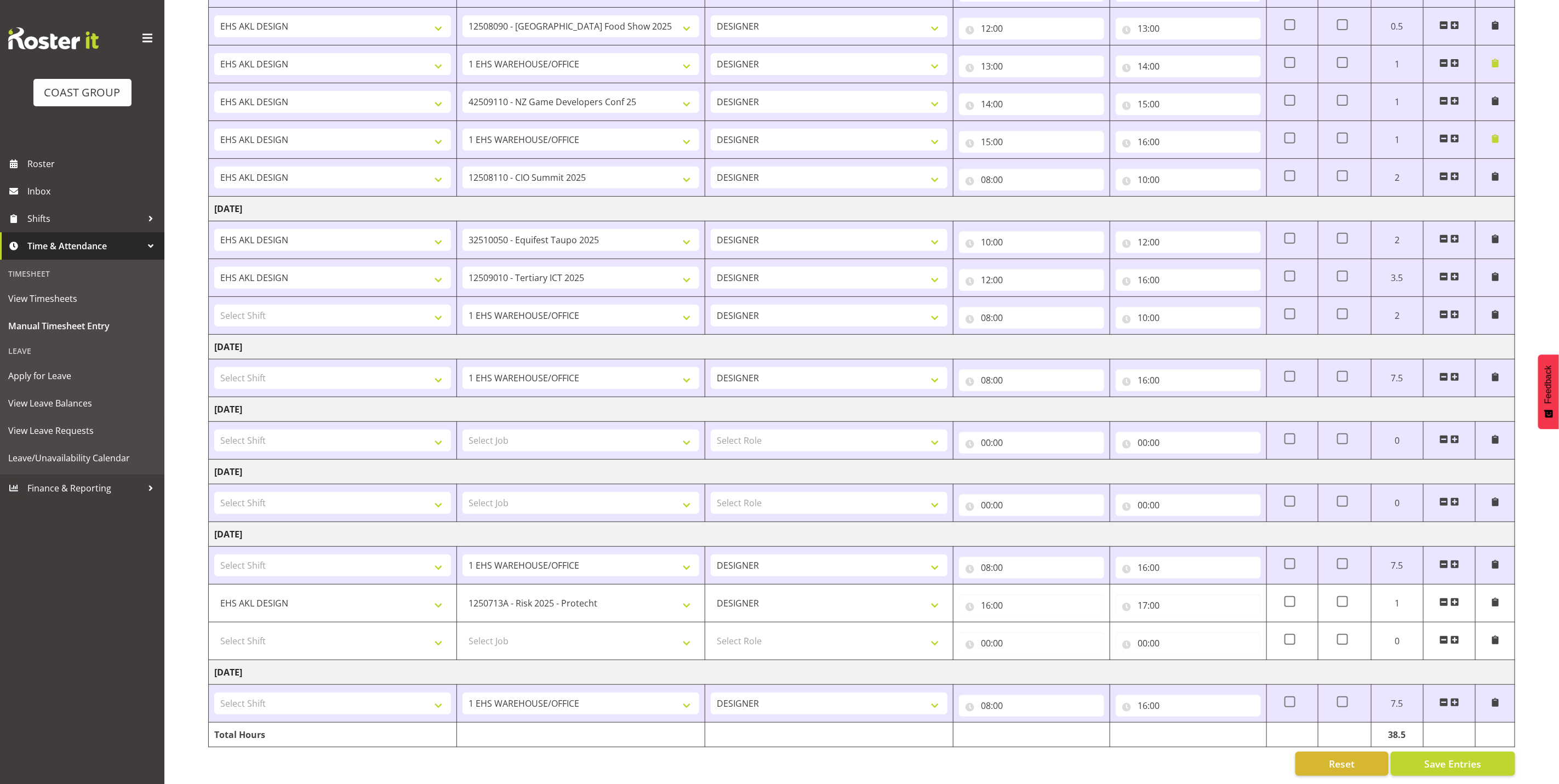
click at [1442, 372] on span at bounding box center [1444, 376] width 9 height 9
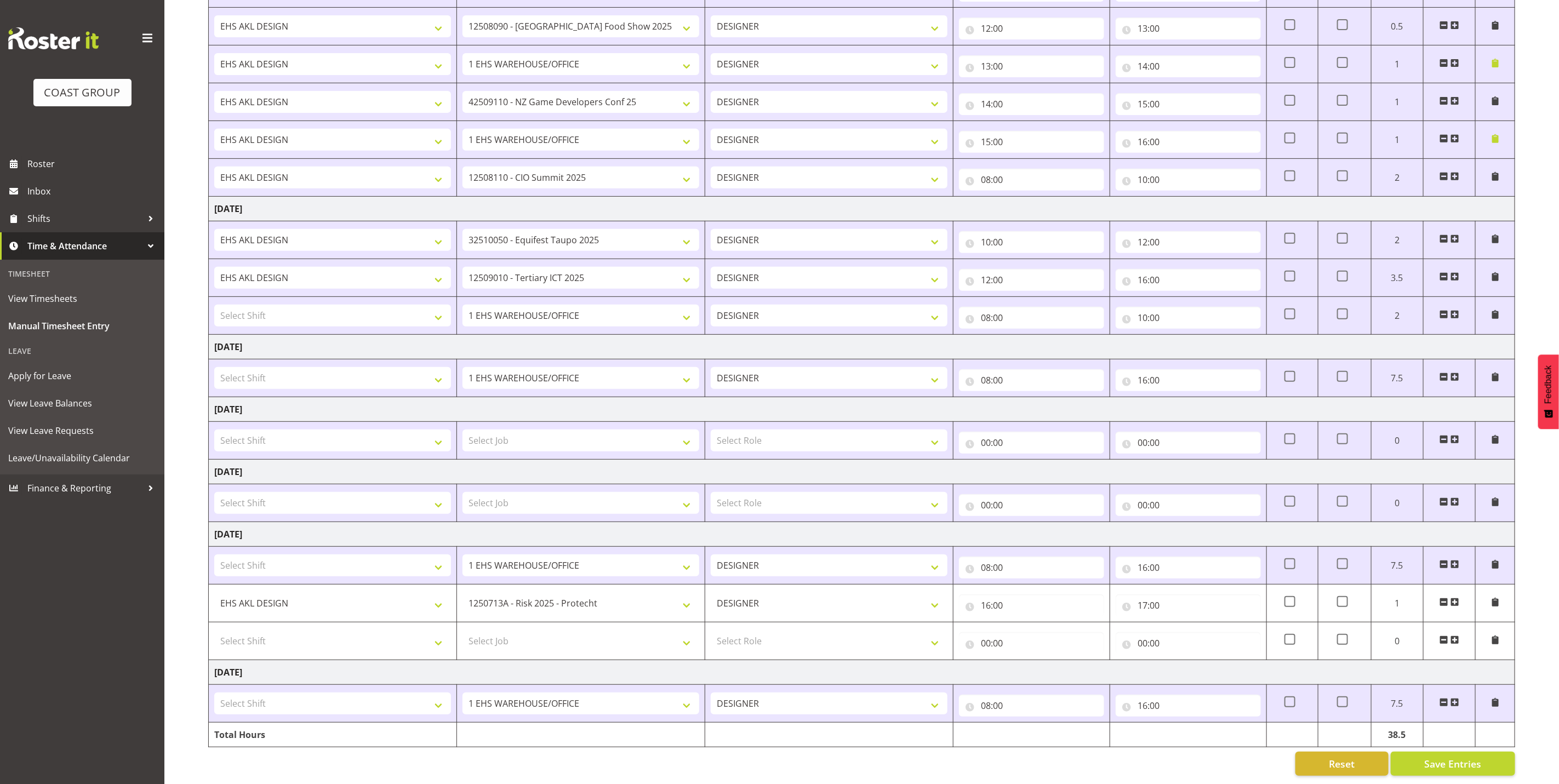
click at [1443, 435] on span at bounding box center [1444, 439] width 9 height 9
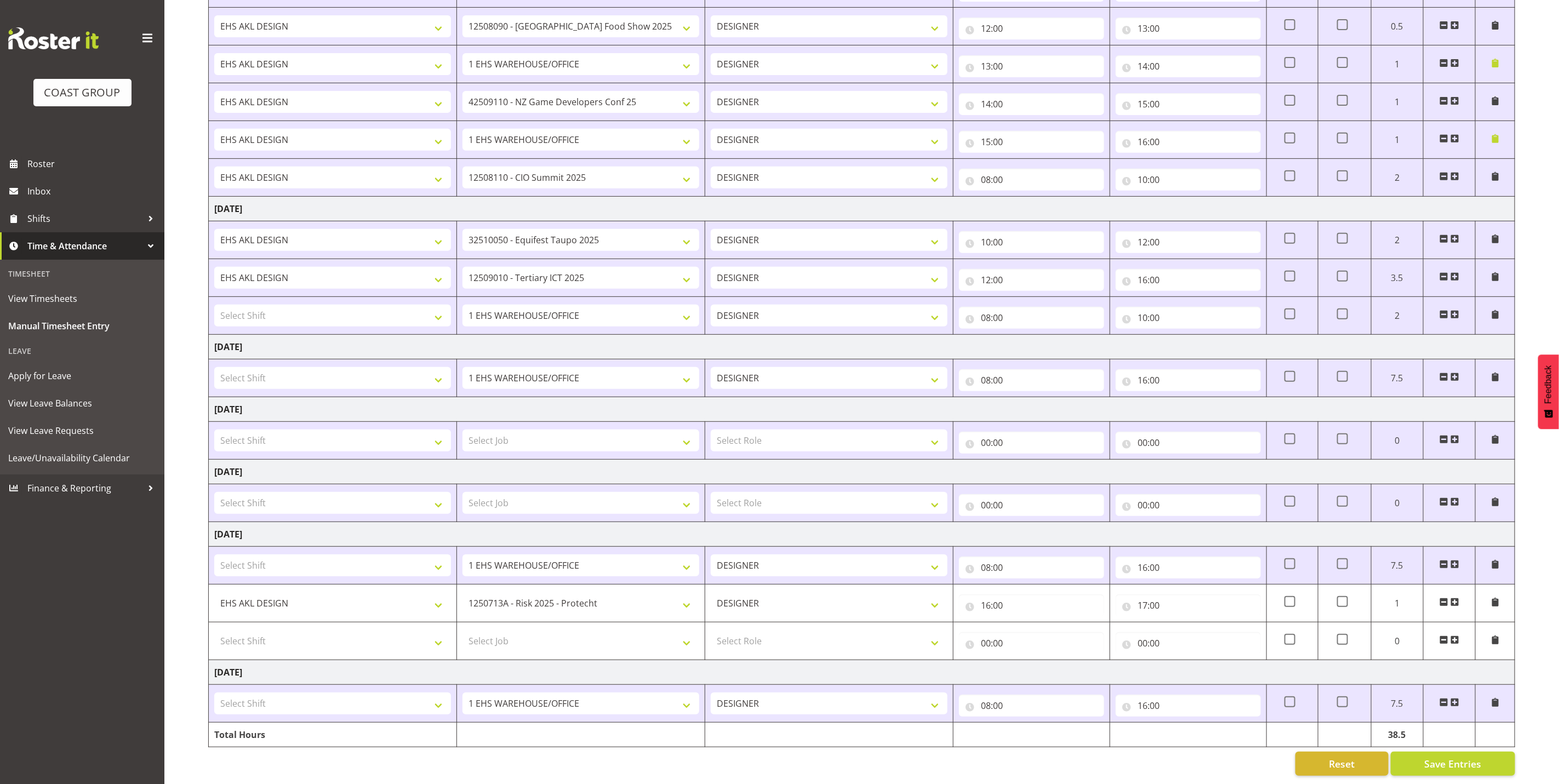
click at [1441, 372] on span at bounding box center [1444, 376] width 9 height 9
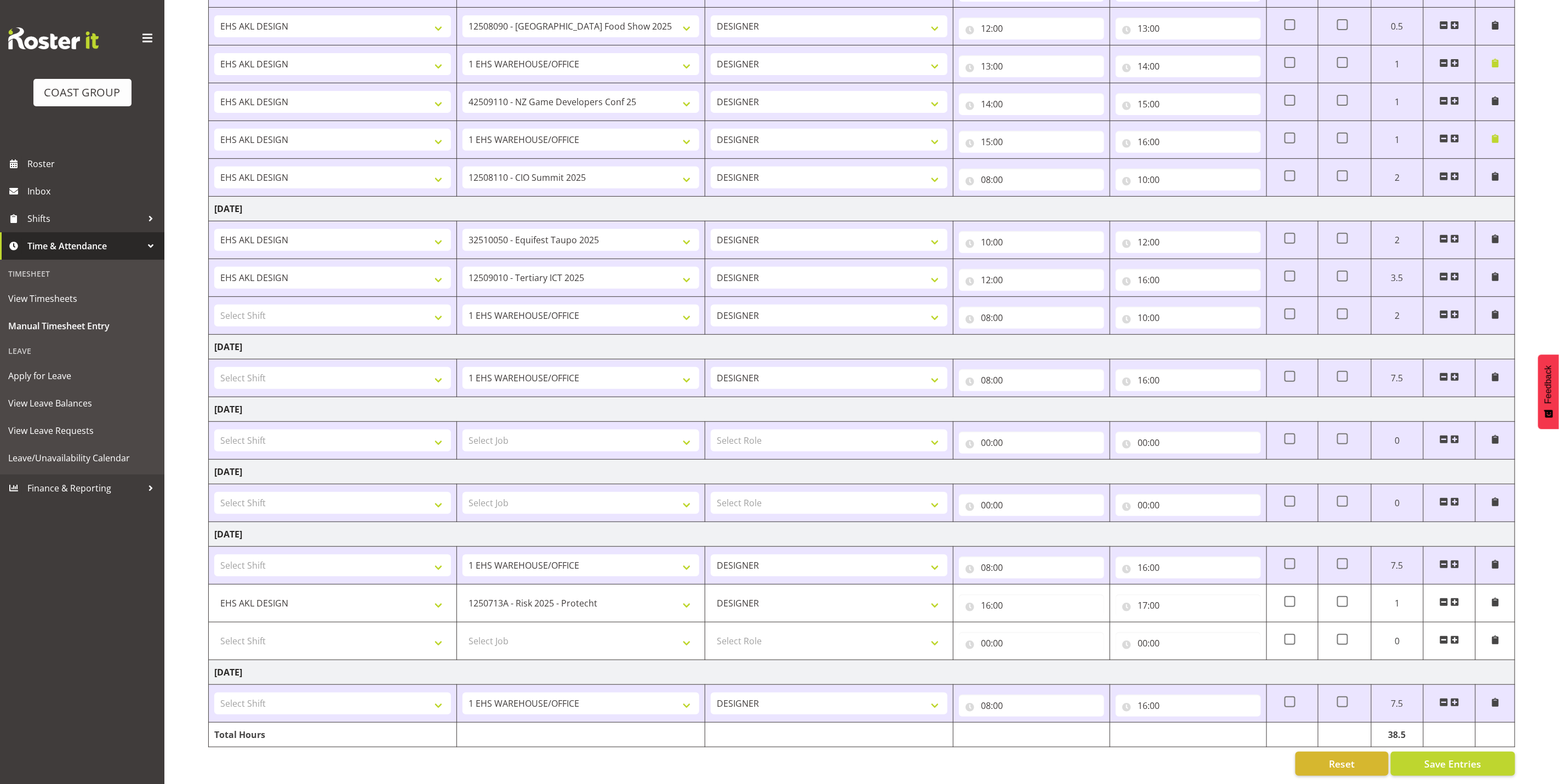
click at [1441, 372] on span at bounding box center [1444, 376] width 9 height 9
click at [1442, 435] on span at bounding box center [1444, 439] width 9 height 9
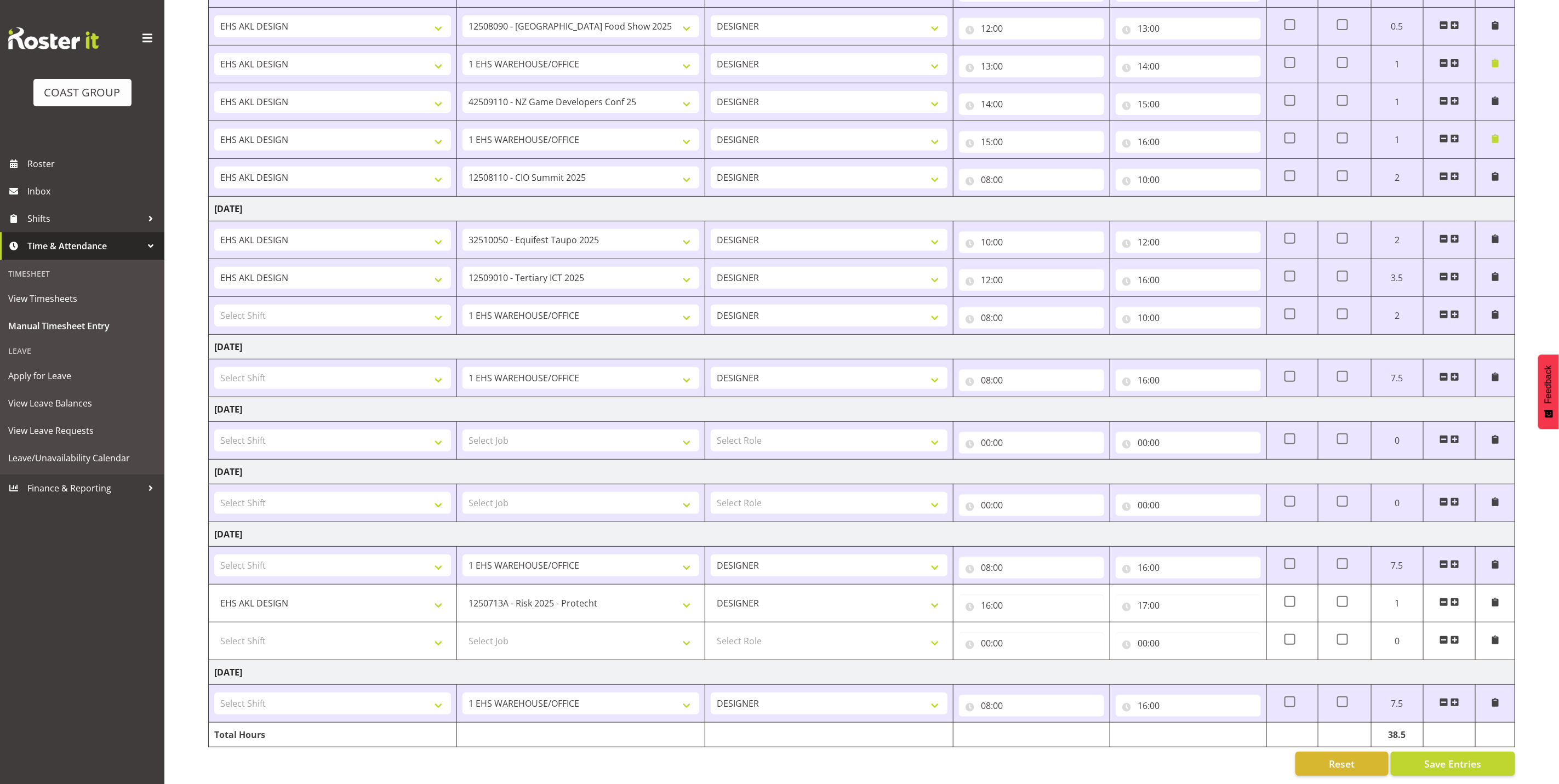
click at [1442, 435] on span at bounding box center [1444, 439] width 9 height 9
click at [408, 429] on select "Select Shift EHS AKL DESIGN" at bounding box center [333, 440] width 237 height 22
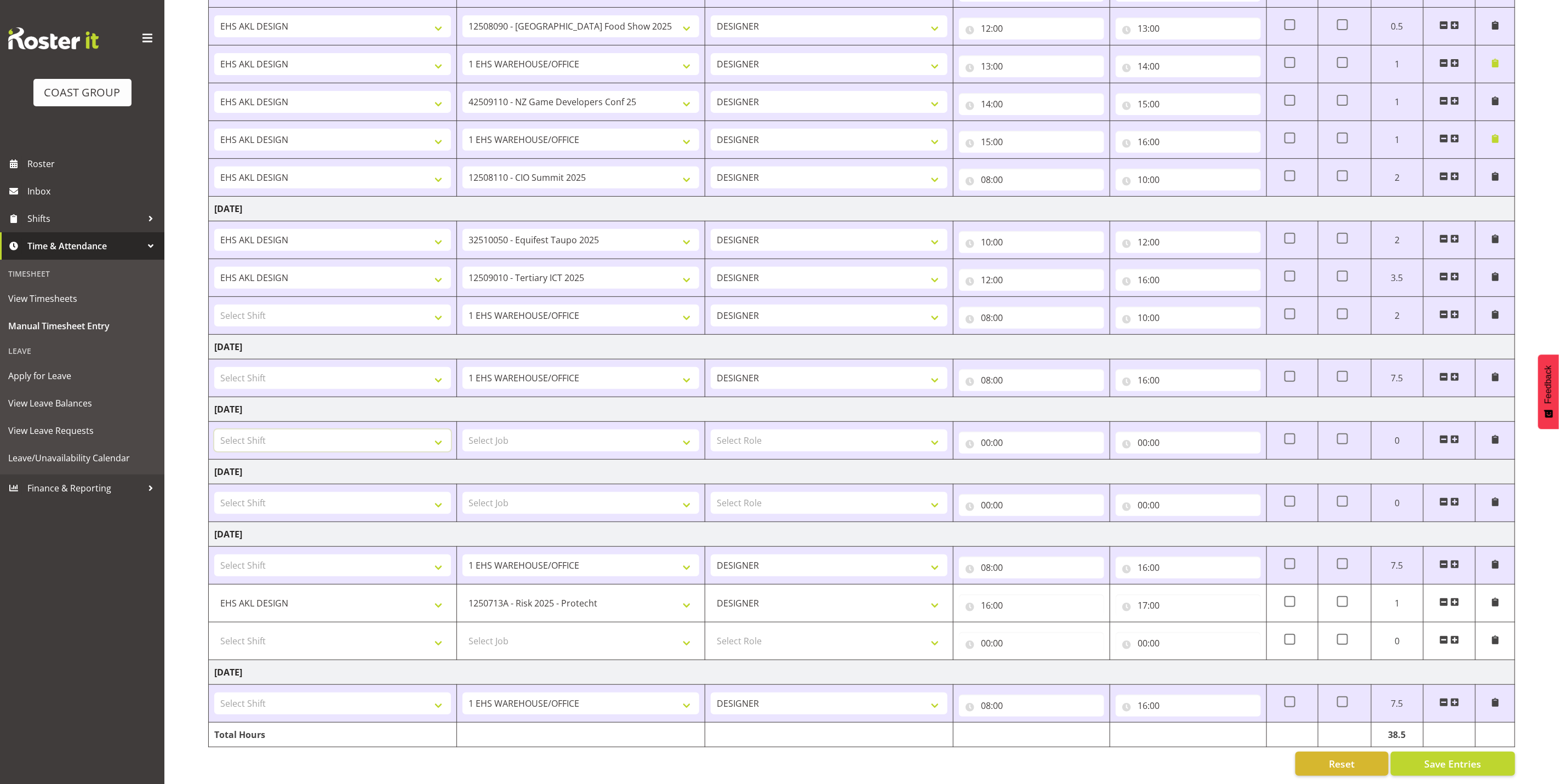
select select "1321"
click at [214, 429] on select "Select Shift EHS AKL DESIGN" at bounding box center [333, 440] width 237 height 22
click at [865, 429] on select "Select Role DESIGNER Designer" at bounding box center [829, 440] width 237 height 22
select select "215"
click at [711, 429] on select "Select Role DESIGNER Designer" at bounding box center [829, 440] width 237 height 22
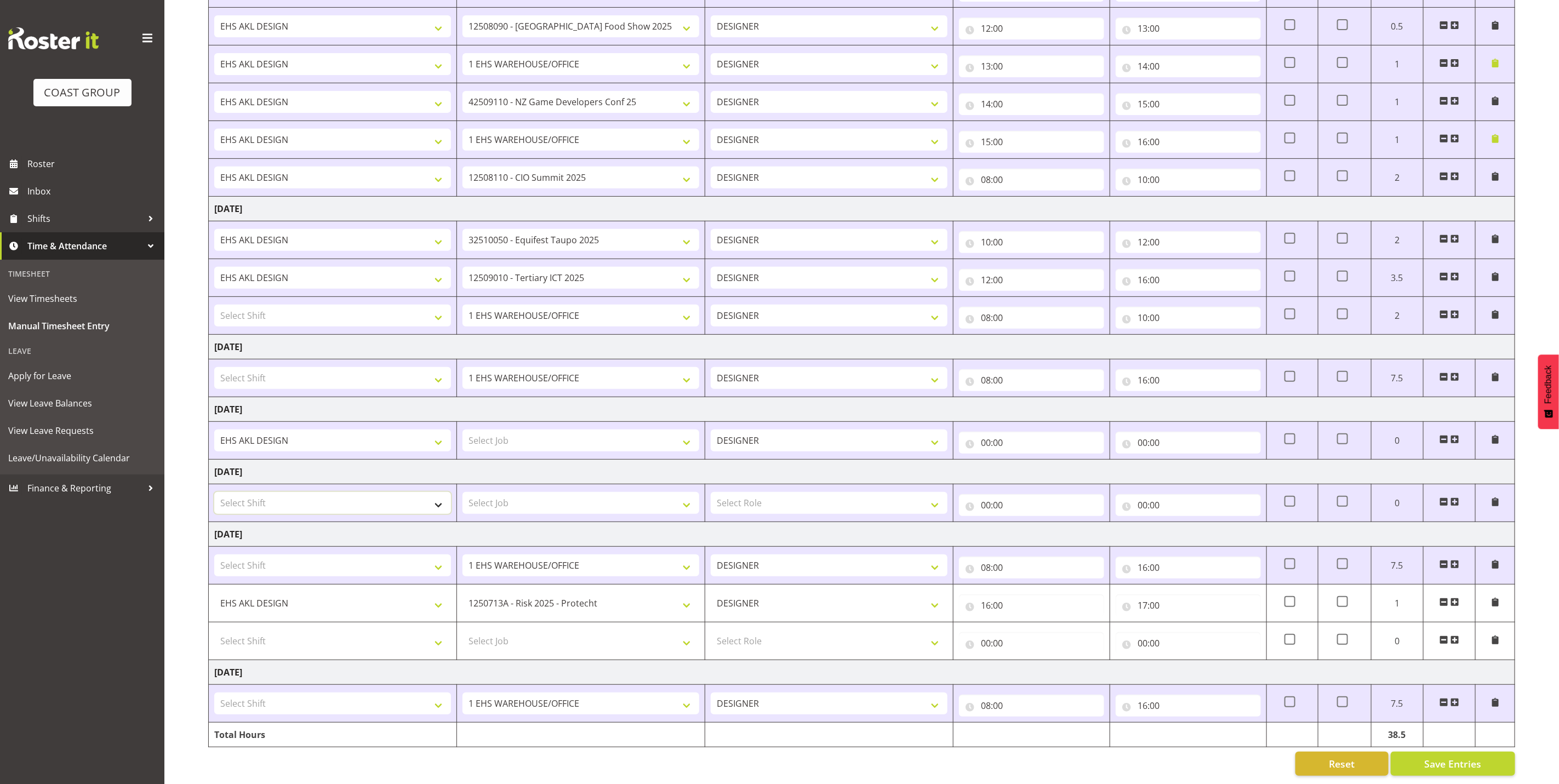
click at [387, 495] on select "Select Shift EHS AKL DESIGN" at bounding box center [333, 503] width 237 height 22
select select "1321"
click at [214, 492] on select "Select Shift EHS AKL DESIGN" at bounding box center [333, 503] width 237 height 22
click at [885, 492] on select "Select Role DESIGNER Designer" at bounding box center [829, 503] width 237 height 22
select select "215"
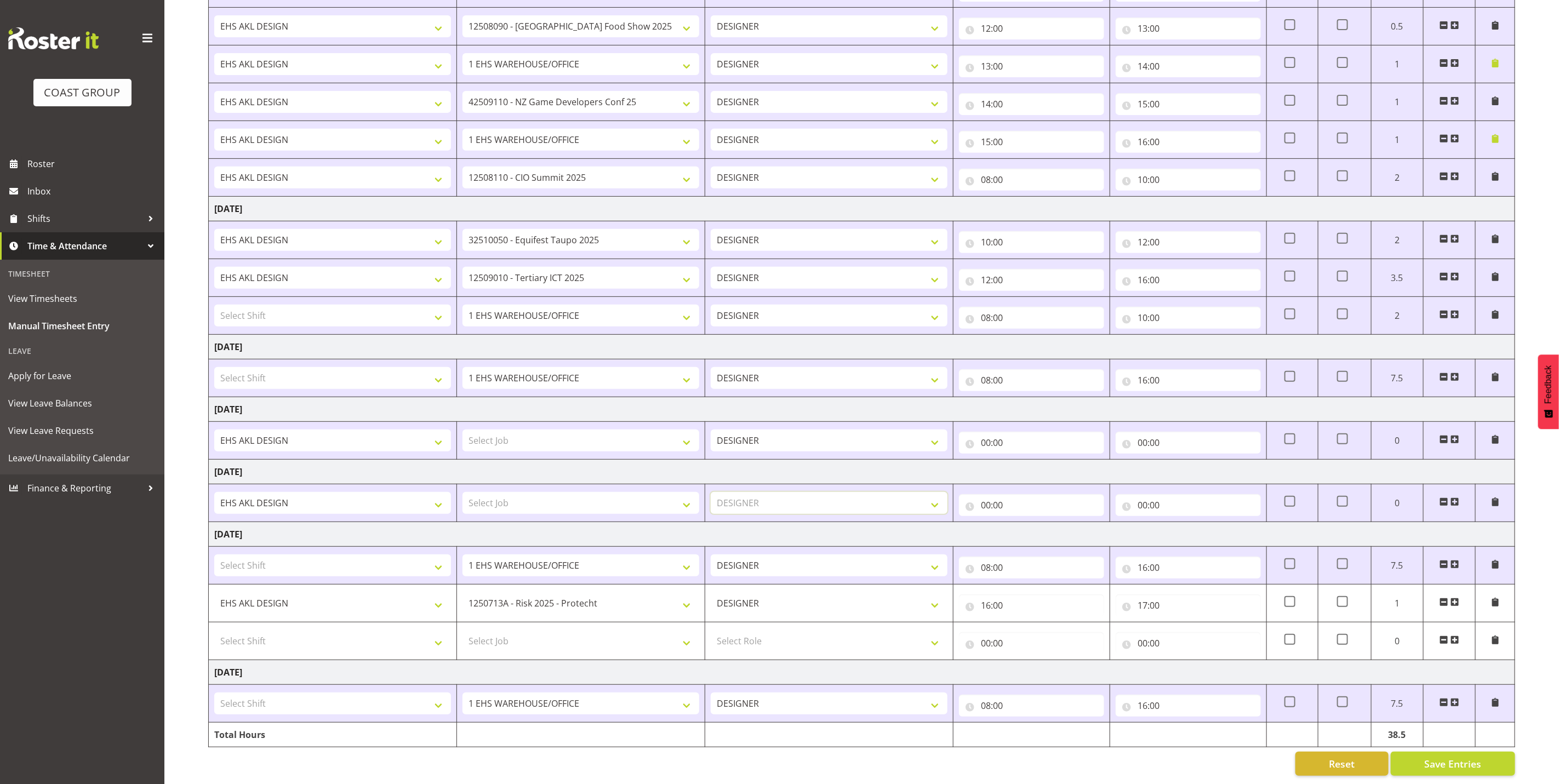
click at [711, 492] on select "Select Role DESIGNER Designer" at bounding box center [829, 503] width 237 height 22
click at [1450, 757] on span "Save Entries" at bounding box center [1453, 764] width 57 height 14
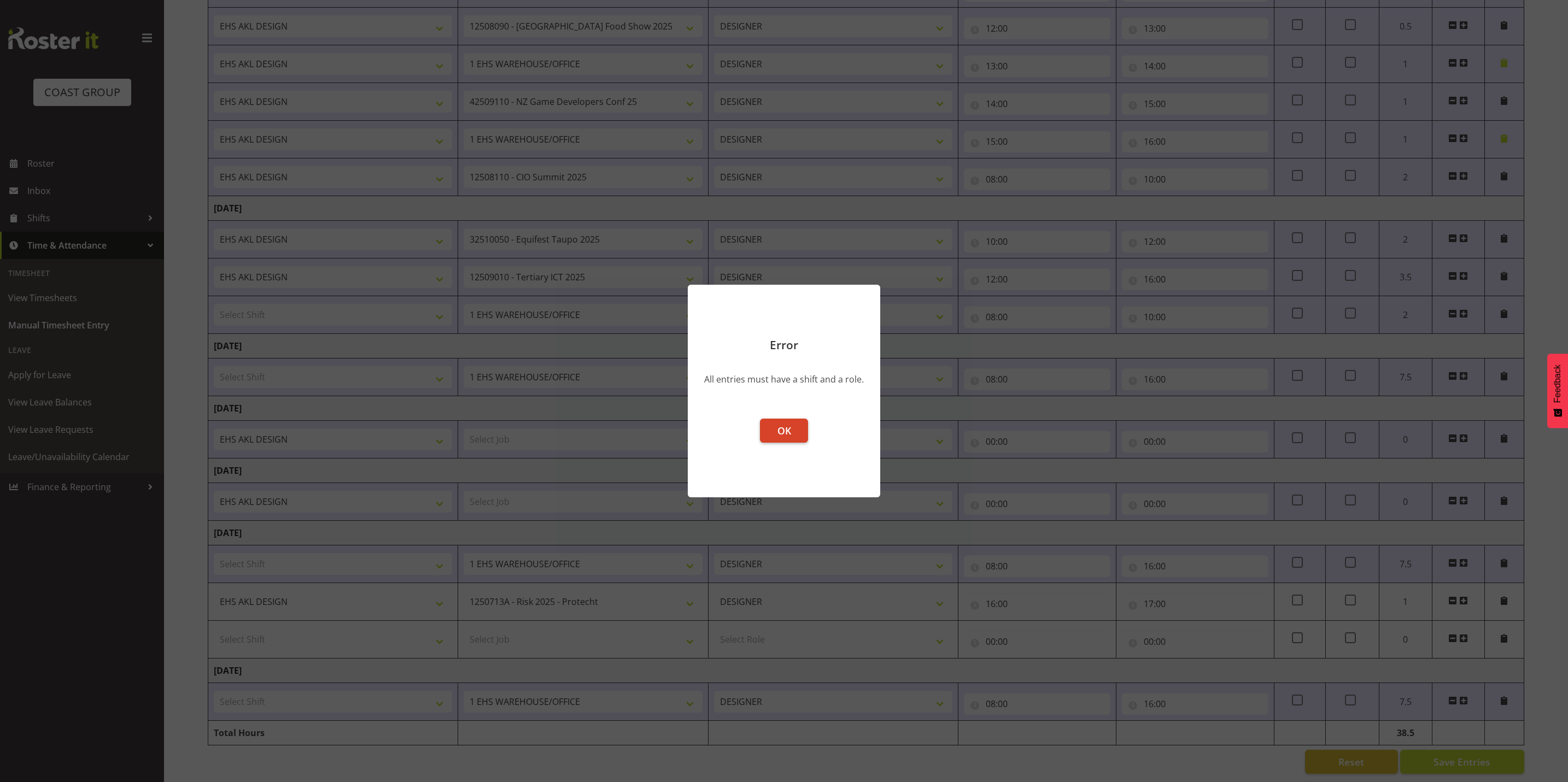
click at [786, 425] on span "OK" at bounding box center [784, 430] width 14 height 13
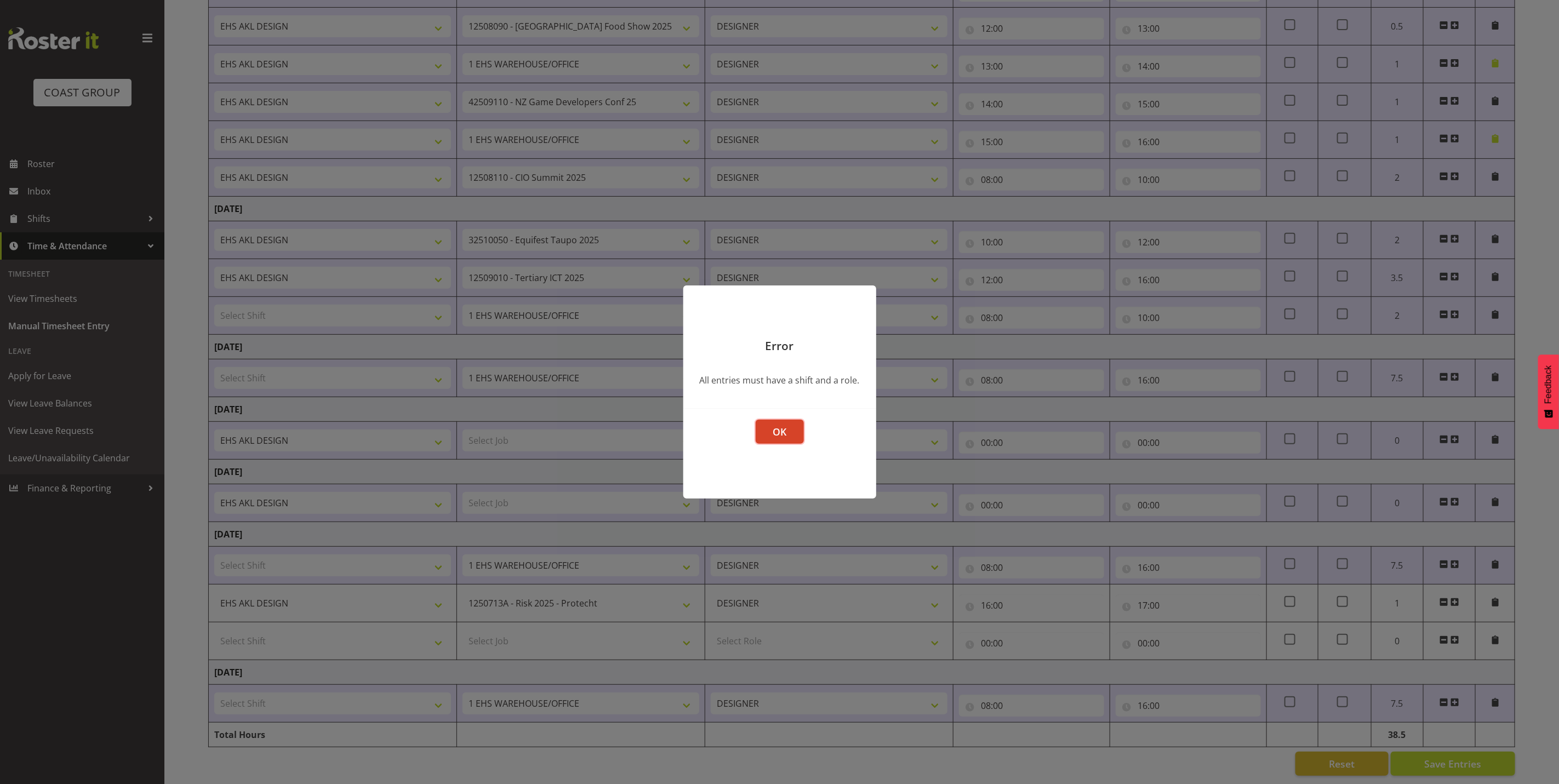
click at [788, 427] on button "OK" at bounding box center [780, 431] width 48 height 24
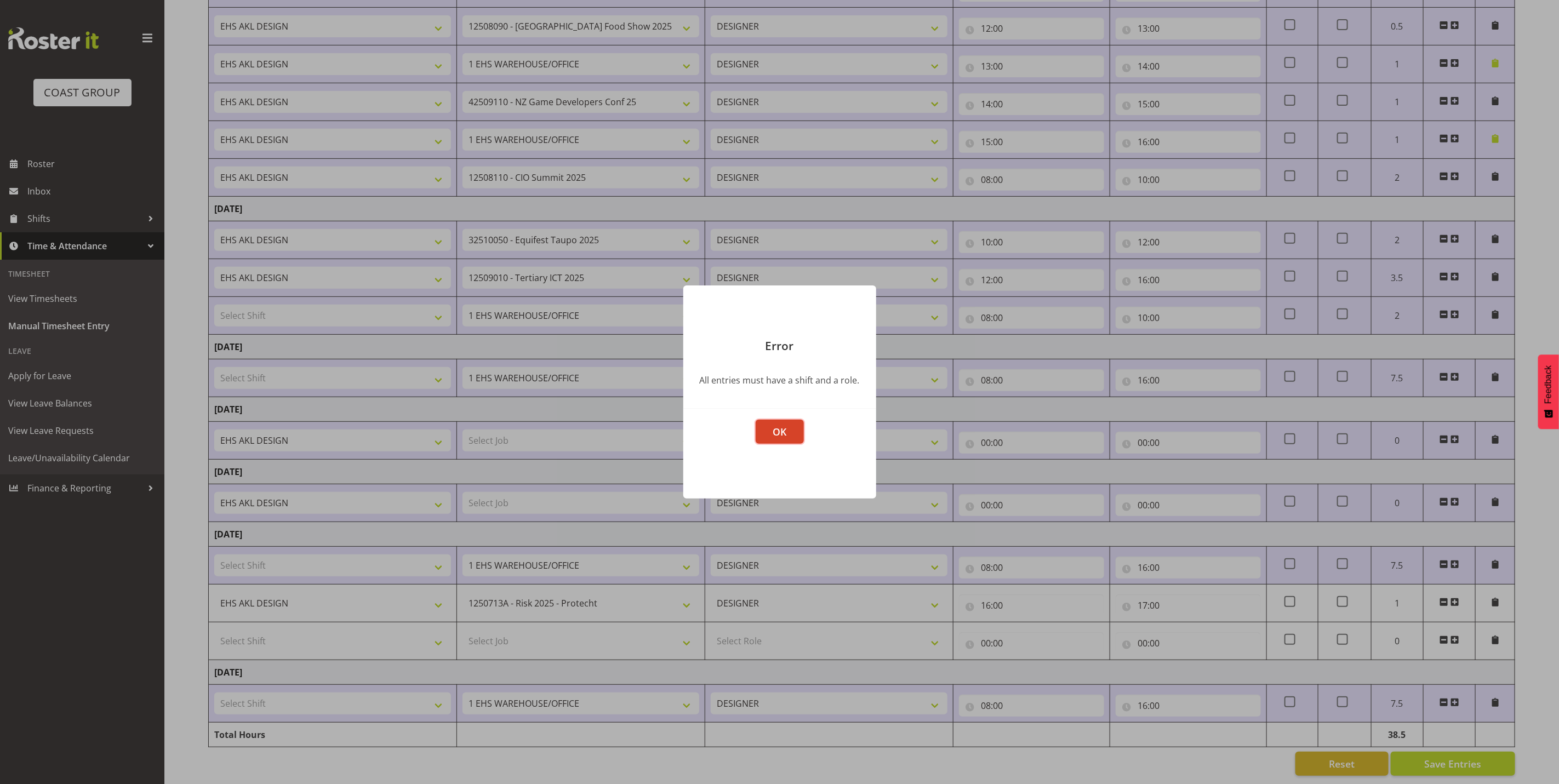
click at [786, 431] on span "OK" at bounding box center [780, 431] width 14 height 13
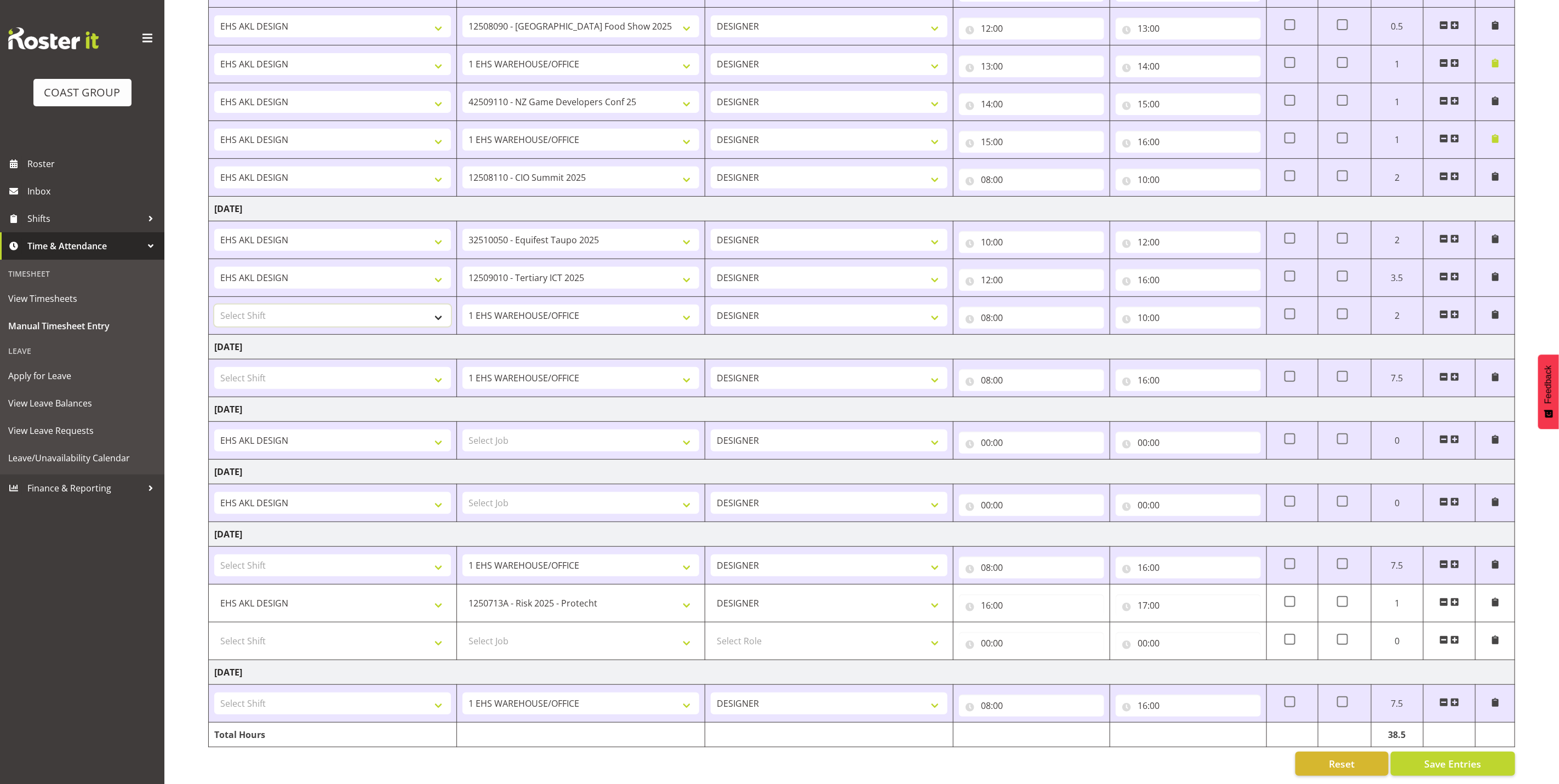
click at [334, 305] on select "Select Shift EHS AKL DESIGN" at bounding box center [333, 316] width 237 height 22
select select "1321"
click at [214, 305] on select "Select Shift EHS AKL DESIGN" at bounding box center [333, 316] width 237 height 22
click at [1434, 758] on span "Save Entries" at bounding box center [1453, 764] width 57 height 14
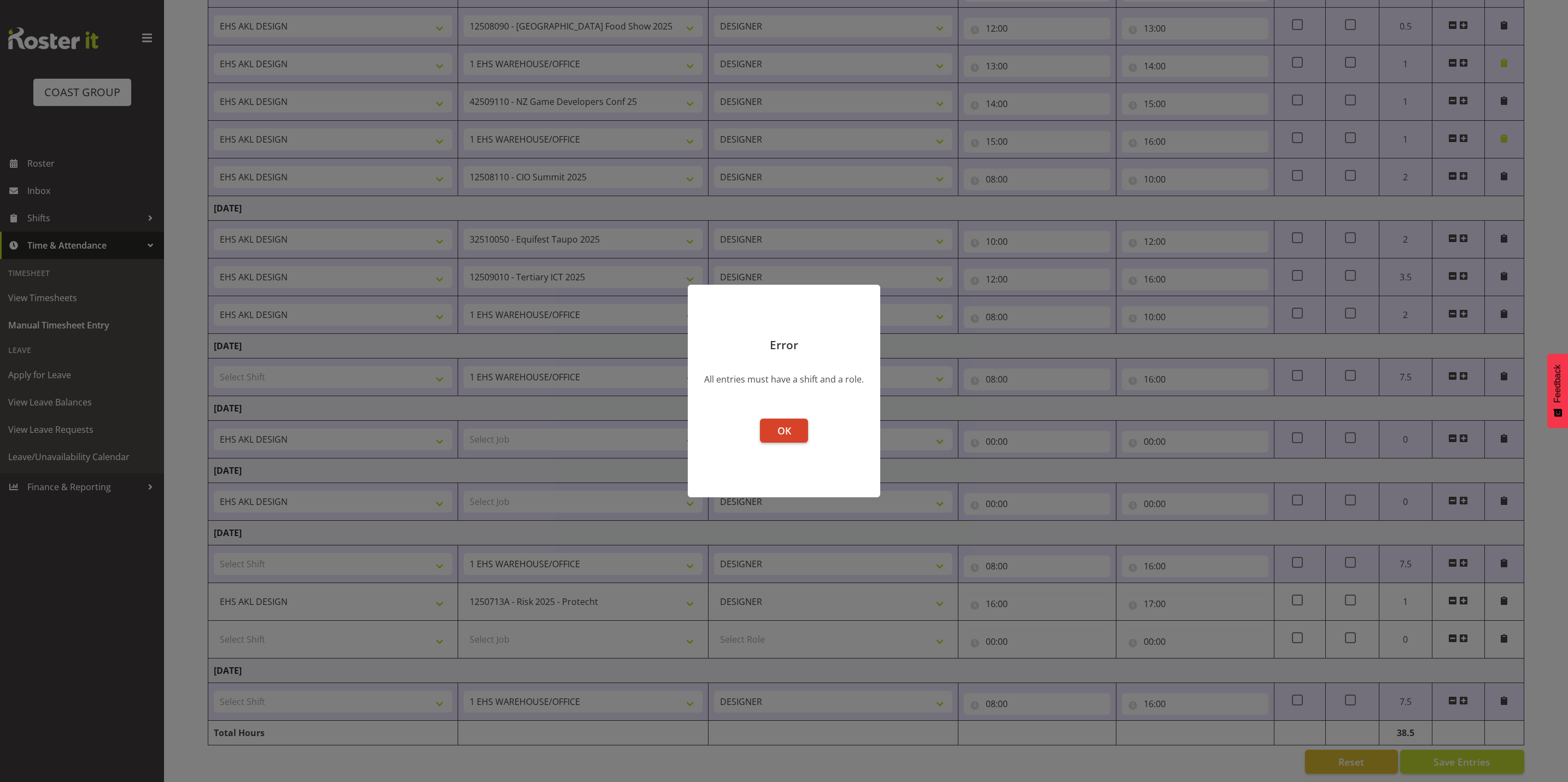
click at [799, 433] on button "OK" at bounding box center [784, 430] width 48 height 24
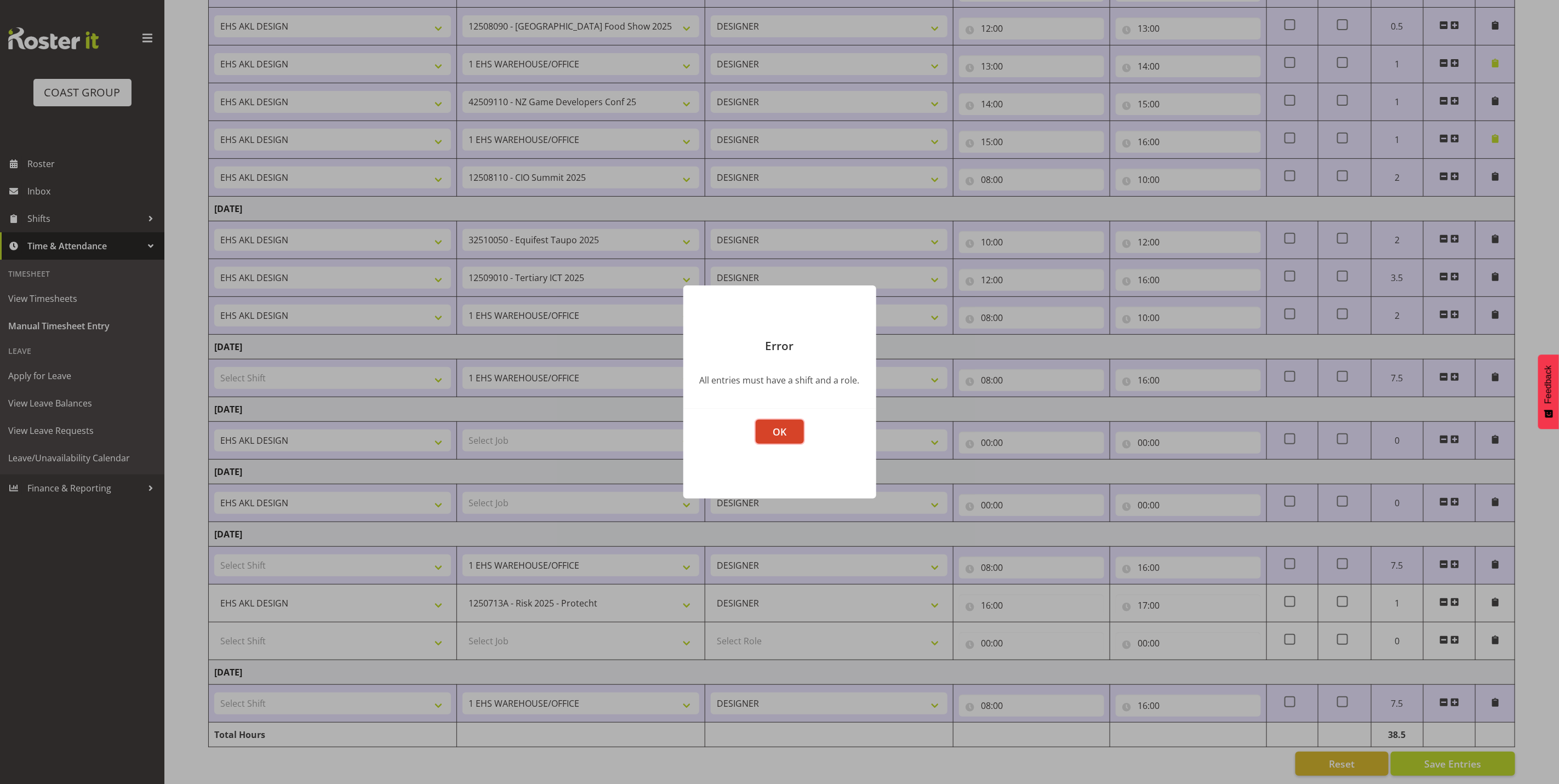
click at [781, 431] on span "OK" at bounding box center [780, 431] width 14 height 13
